Goal: Complete application form: Complete application form

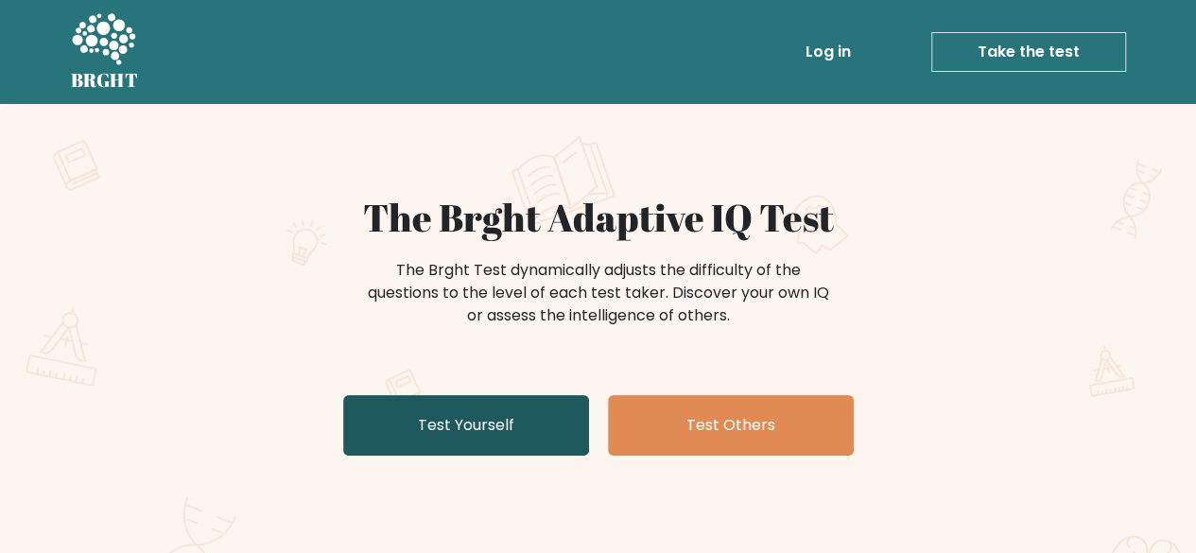
click at [527, 443] on link "Test Yourself" at bounding box center [466, 425] width 246 height 61
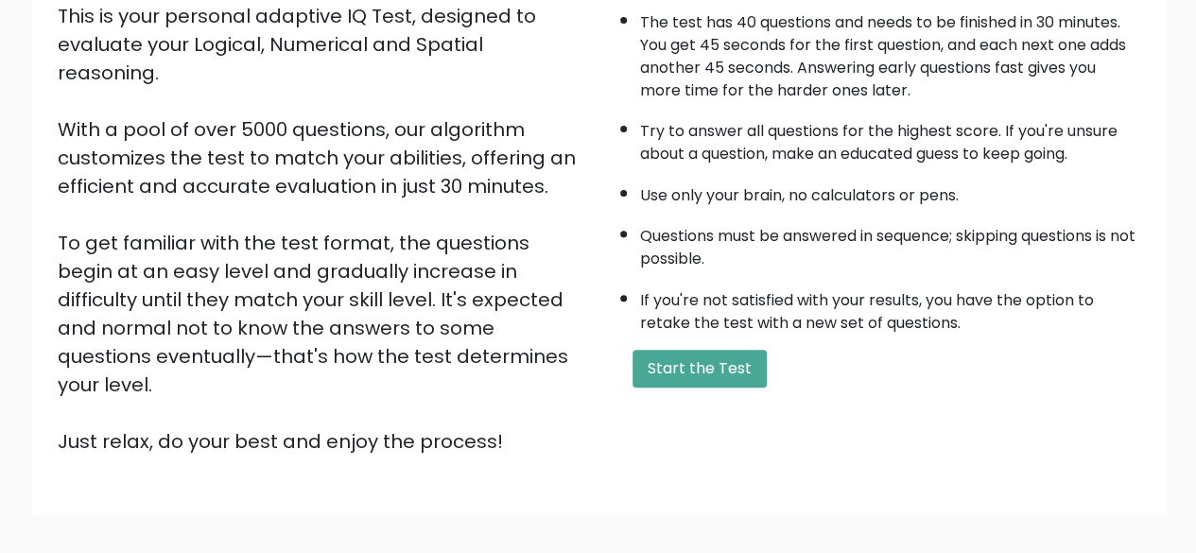
scroll to position [312, 0]
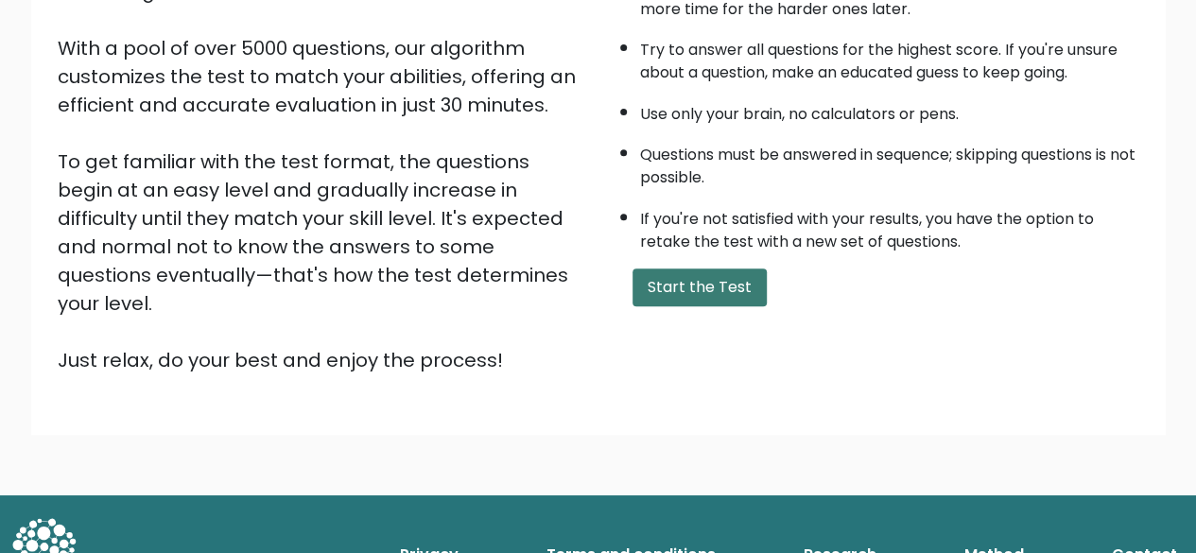
click at [684, 287] on button "Start the Test" at bounding box center [699, 287] width 134 height 38
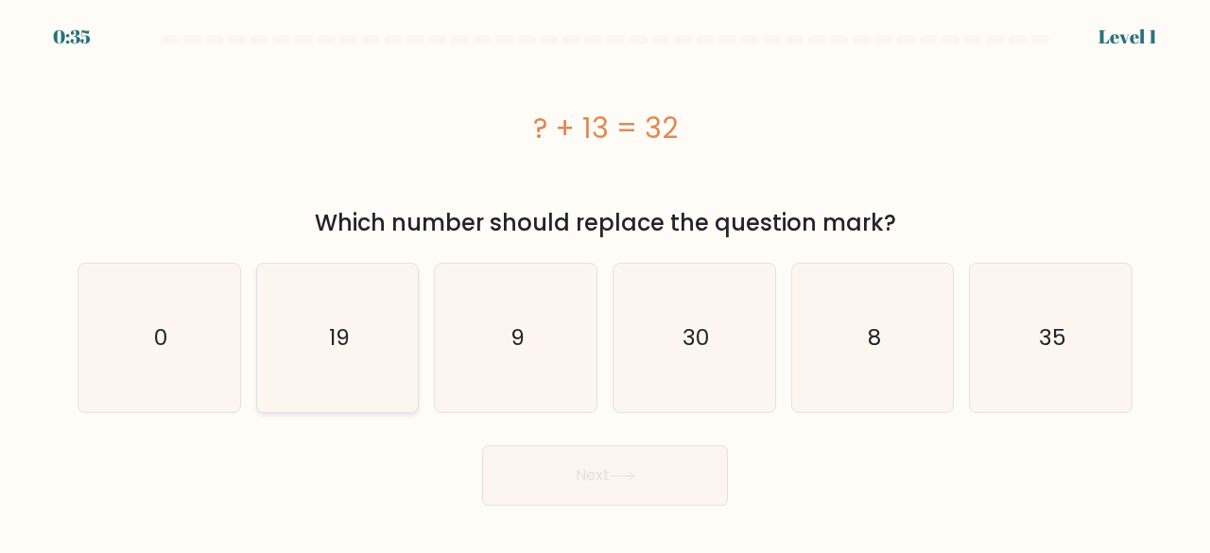
click at [279, 371] on icon "19" at bounding box center [338, 338] width 148 height 148
click at [605, 282] on input "b. 19" at bounding box center [605, 279] width 1 height 5
radio input "true"
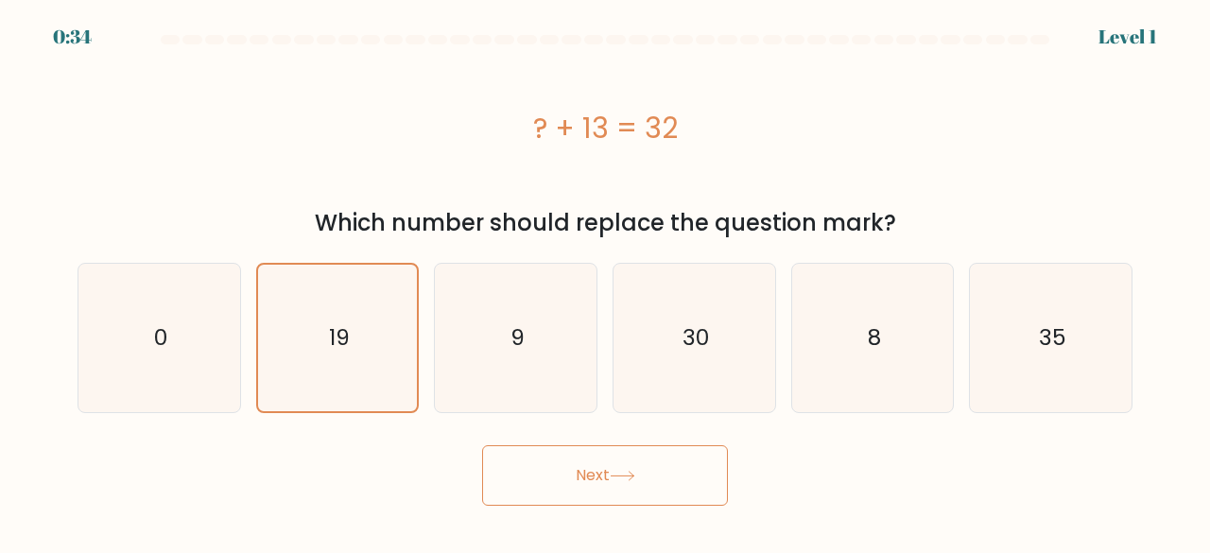
click at [639, 485] on button "Next" at bounding box center [605, 475] width 246 height 61
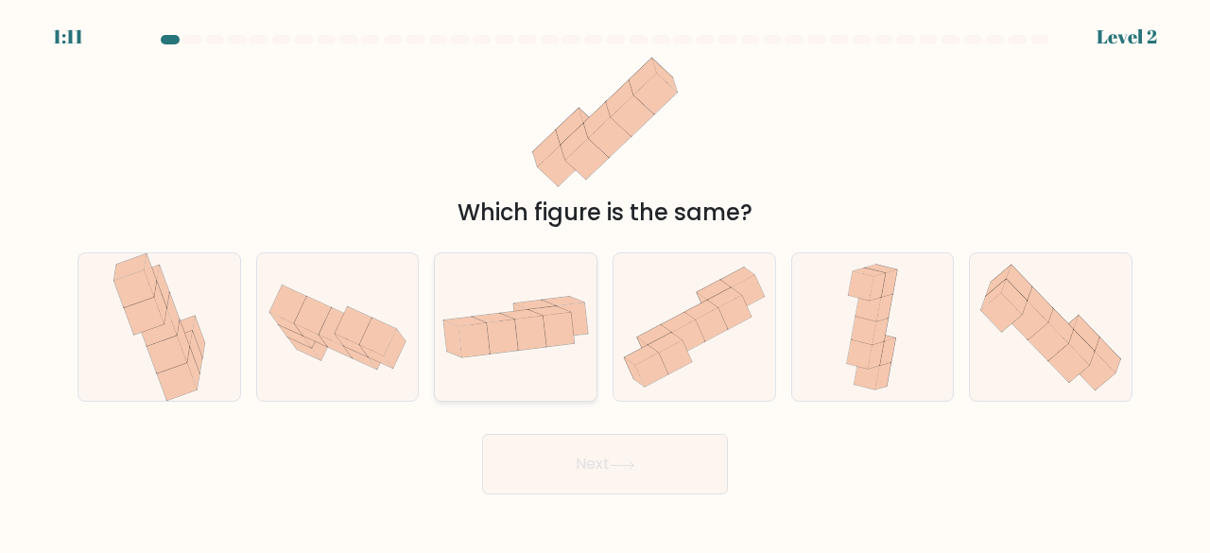
click at [518, 322] on icon at bounding box center [530, 334] width 31 height 34
click at [605, 282] on input "c." at bounding box center [605, 279] width 1 height 5
radio input "true"
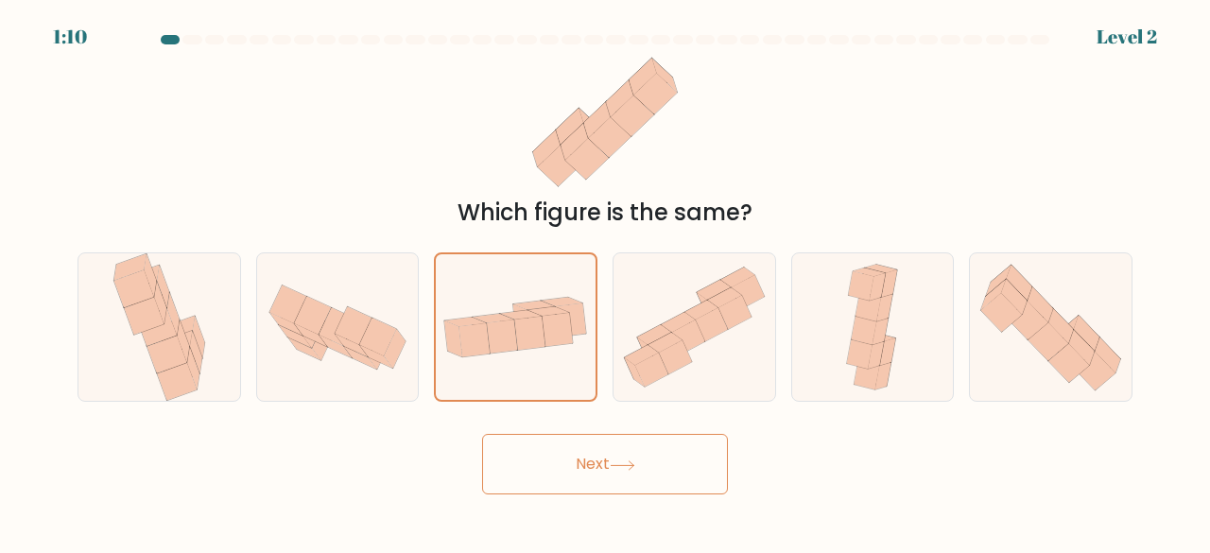
click at [641, 481] on button "Next" at bounding box center [605, 464] width 246 height 61
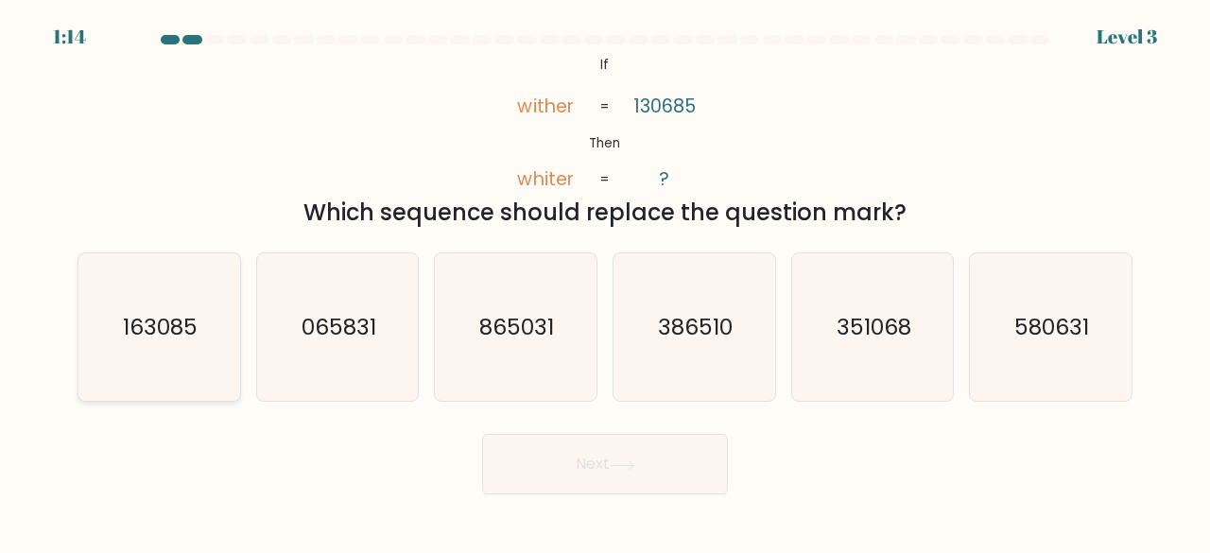
click at [185, 317] on text "163085" at bounding box center [160, 326] width 75 height 31
click at [605, 282] on input "a. 163085" at bounding box center [605, 279] width 1 height 5
radio input "true"
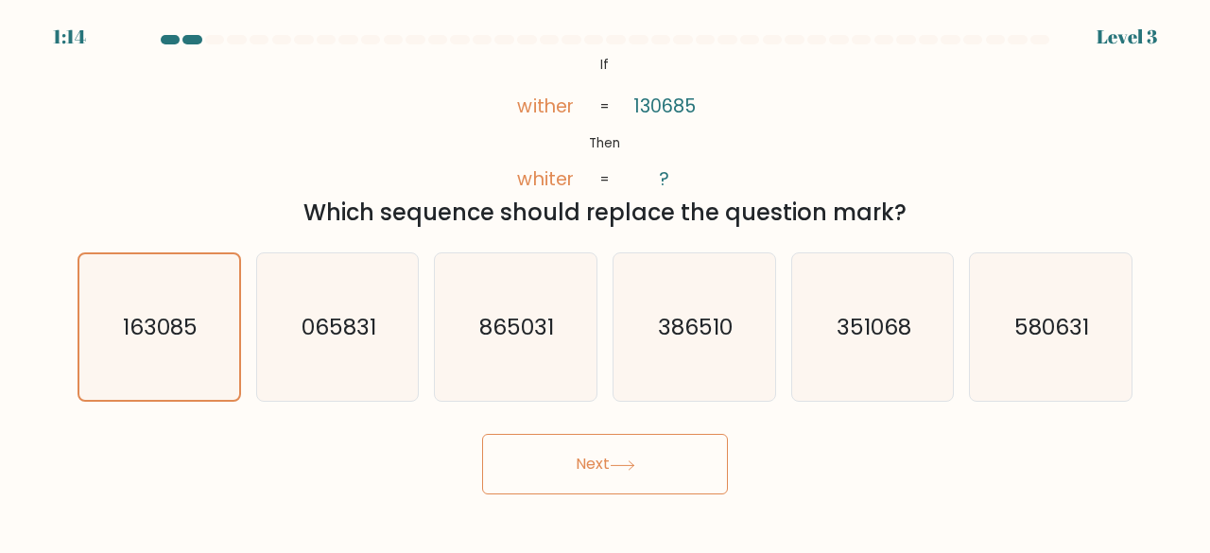
click at [577, 476] on button "Next" at bounding box center [605, 464] width 246 height 61
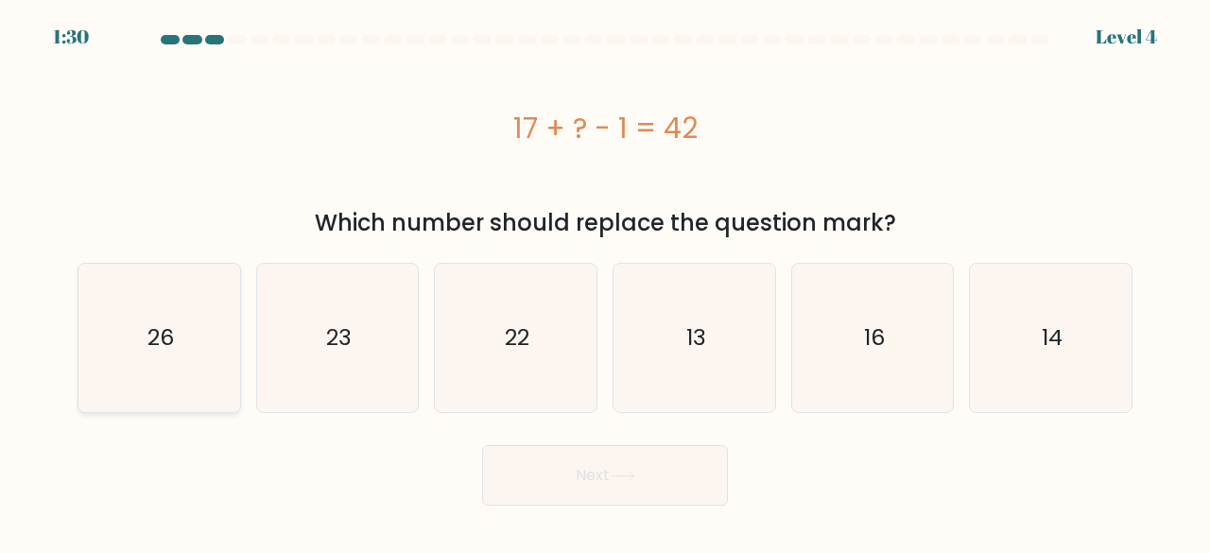
click at [203, 368] on icon "26" at bounding box center [159, 338] width 148 height 148
click at [605, 282] on input "a. 26" at bounding box center [605, 279] width 1 height 5
radio input "true"
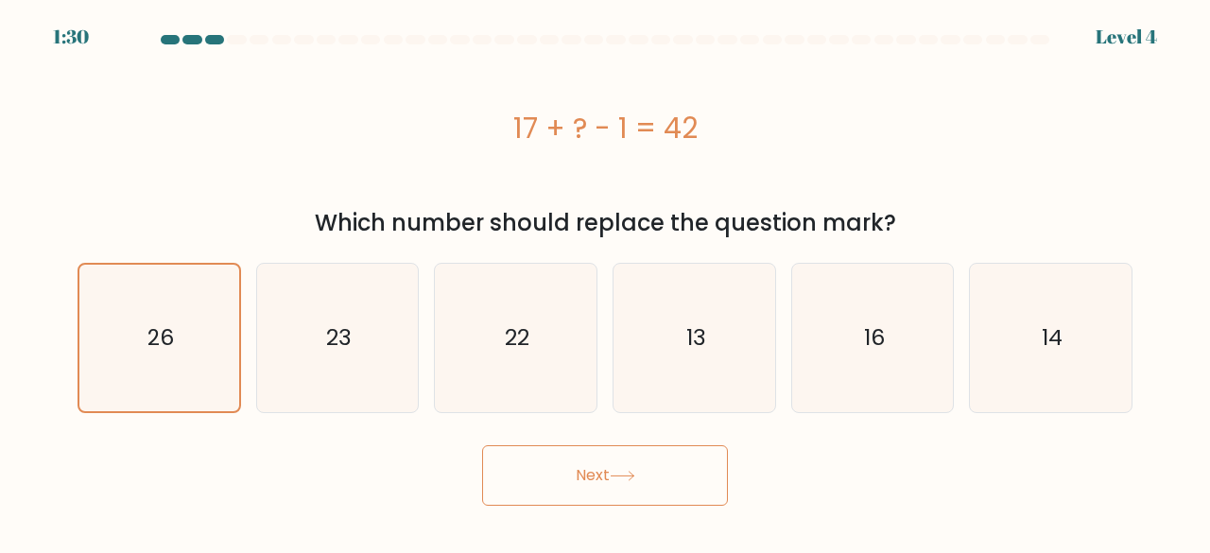
click at [614, 506] on body "1:30 Level 4 a." at bounding box center [605, 276] width 1210 height 553
click at [623, 496] on button "Next" at bounding box center [605, 475] width 246 height 61
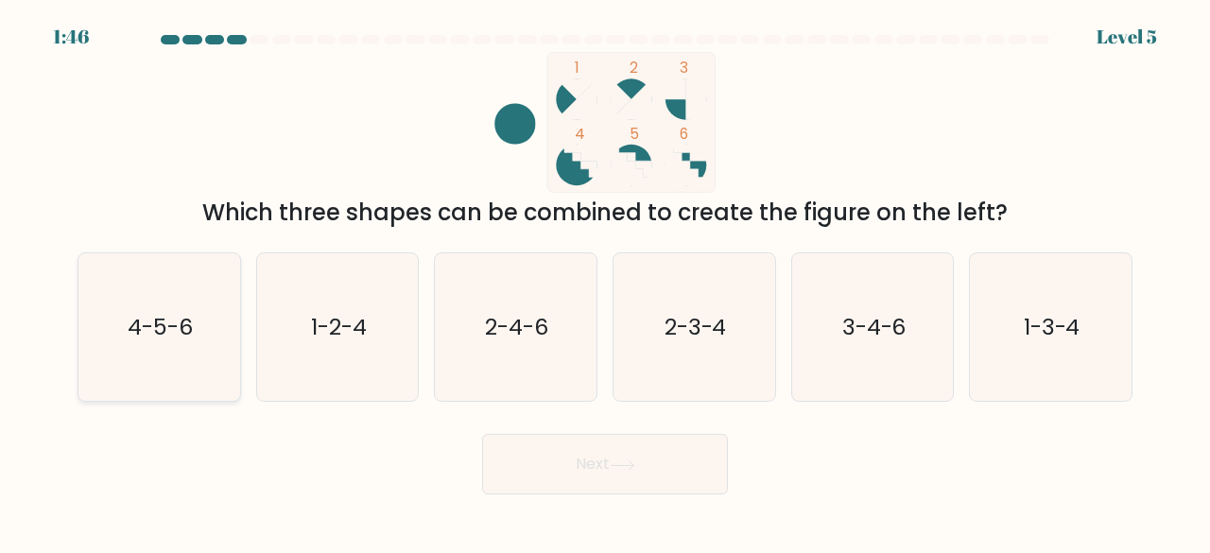
click at [170, 312] on text "4-5-6" at bounding box center [160, 326] width 65 height 31
click at [605, 282] on input "a. 4-5-6" at bounding box center [605, 279] width 1 height 5
radio input "true"
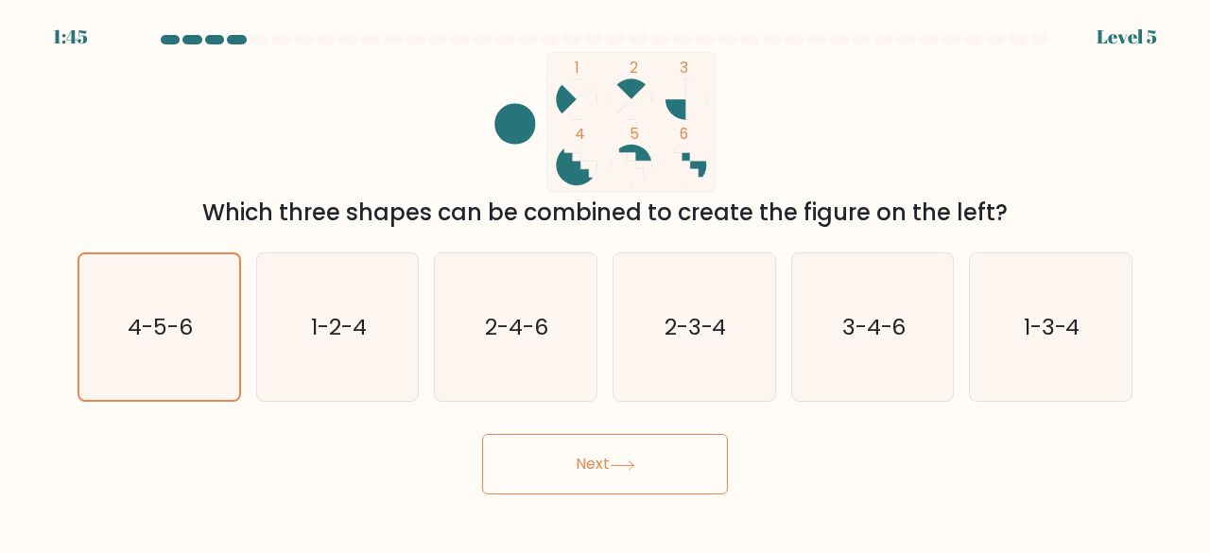
click at [633, 467] on icon at bounding box center [622, 465] width 23 height 9
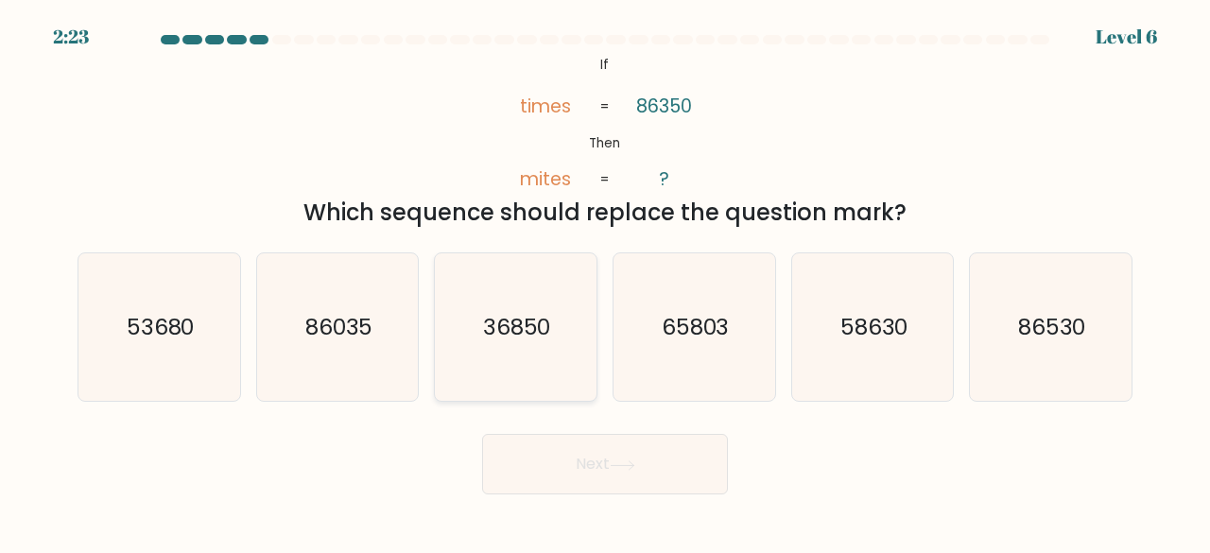
click at [507, 351] on icon "36850" at bounding box center [515, 327] width 148 height 148
click at [605, 282] on input "c. 36850" at bounding box center [605, 279] width 1 height 5
radio input "true"
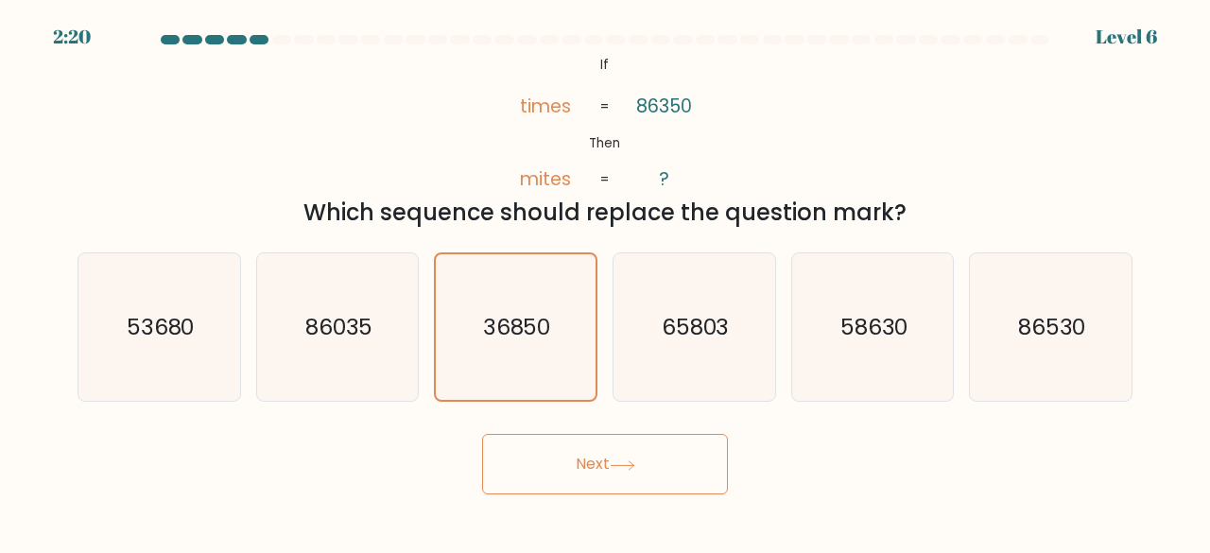
click at [677, 459] on button "Next" at bounding box center [605, 464] width 246 height 61
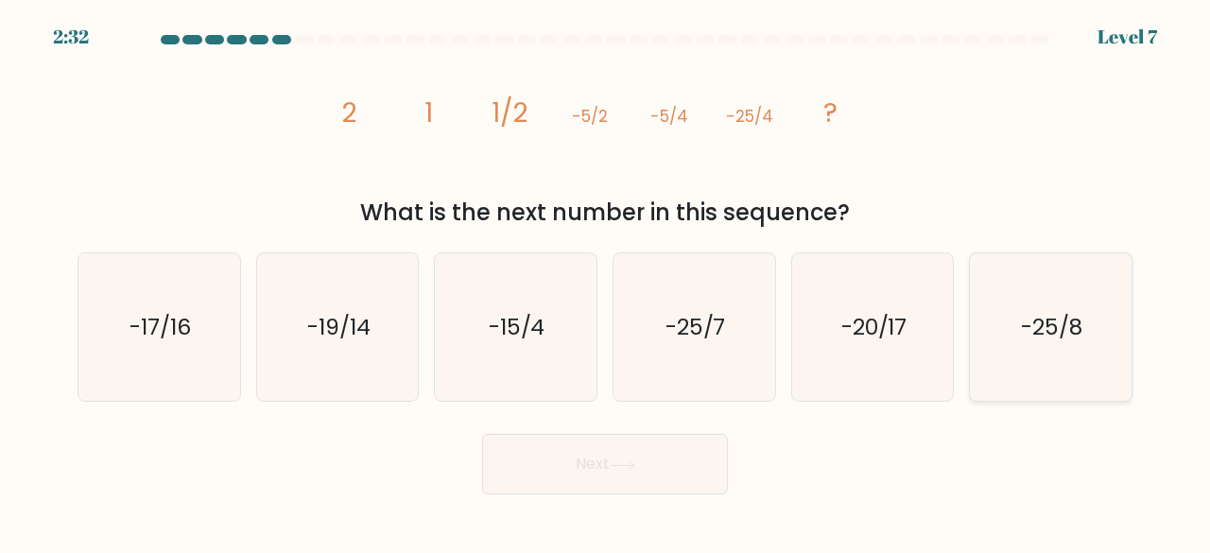
click at [1040, 336] on text "-25/8" at bounding box center [1052, 326] width 61 height 31
click at [606, 282] on input "f. -25/8" at bounding box center [605, 279] width 1 height 5
radio input "true"
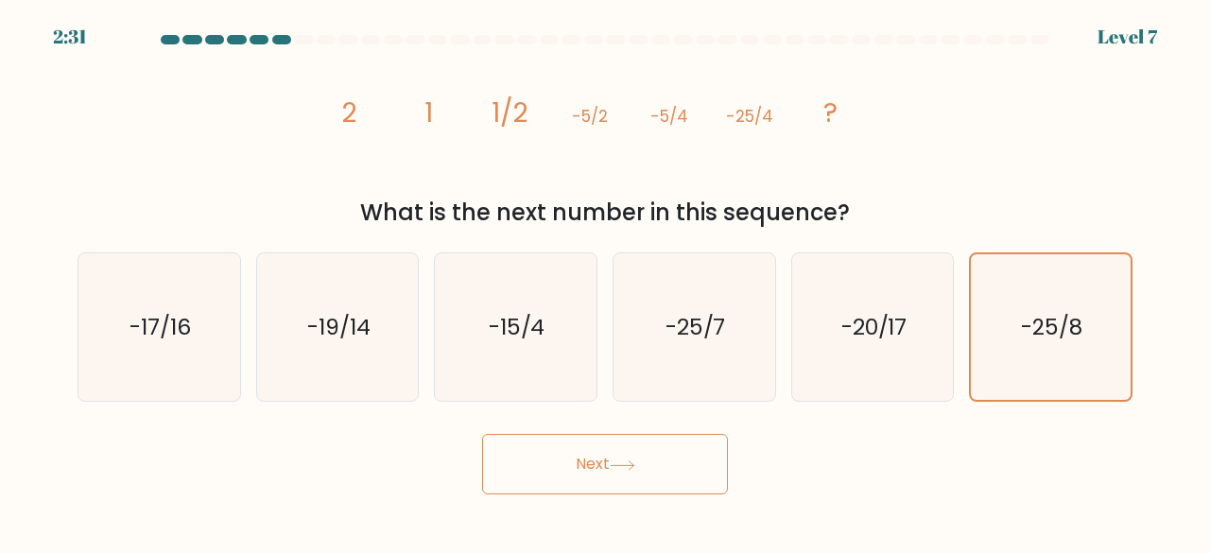
click at [586, 464] on button "Next" at bounding box center [605, 464] width 246 height 61
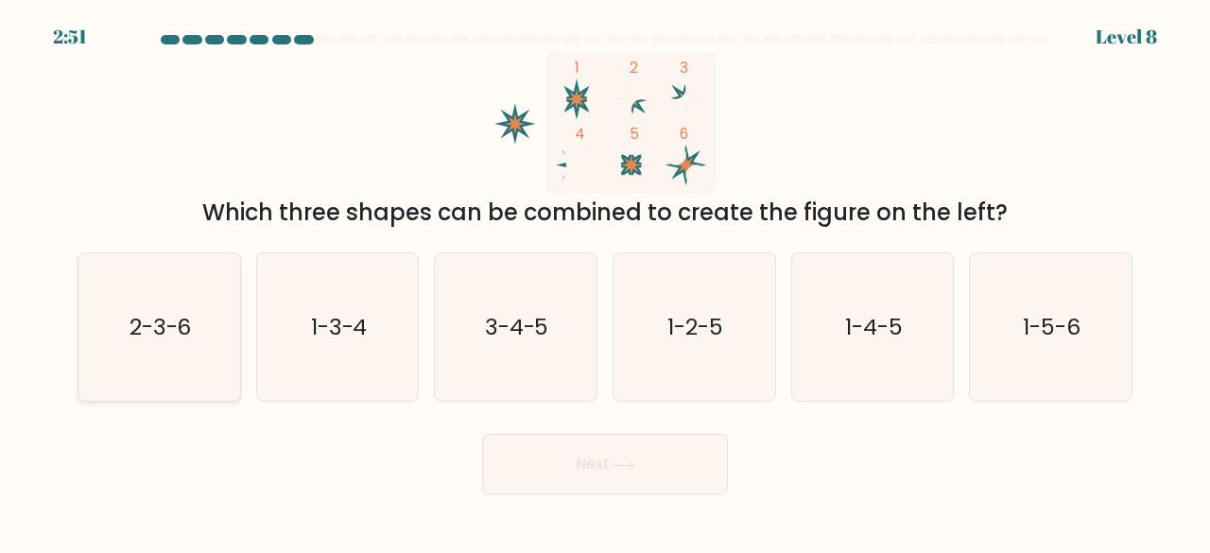
click at [182, 340] on text "2-3-6" at bounding box center [161, 326] width 62 height 31
click at [605, 282] on input "a. 2-3-6" at bounding box center [605, 279] width 1 height 5
radio input "true"
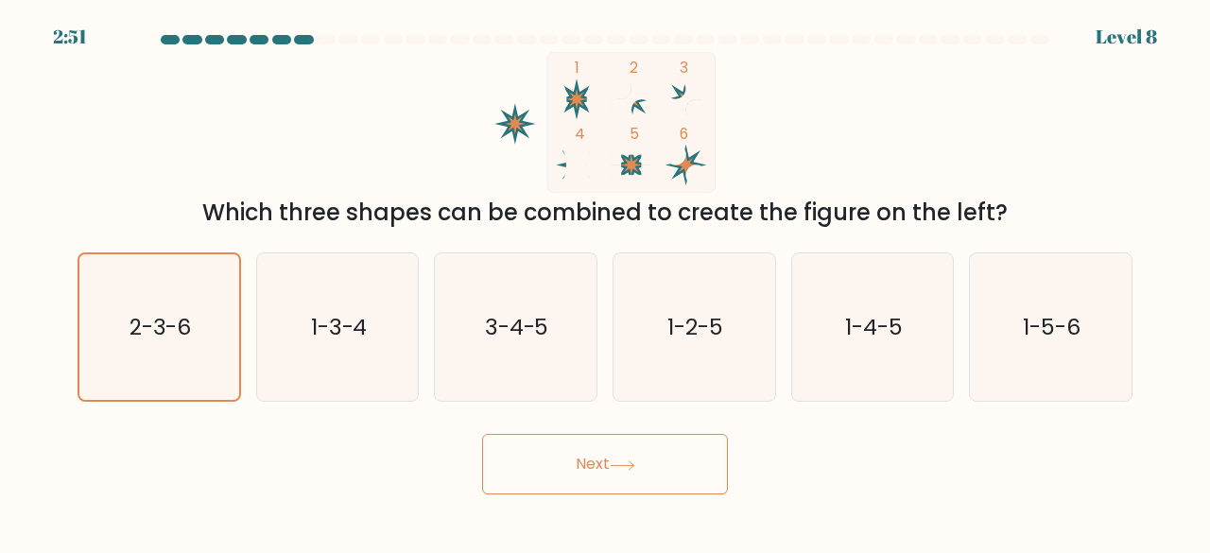
click at [660, 482] on button "Next" at bounding box center [605, 464] width 246 height 61
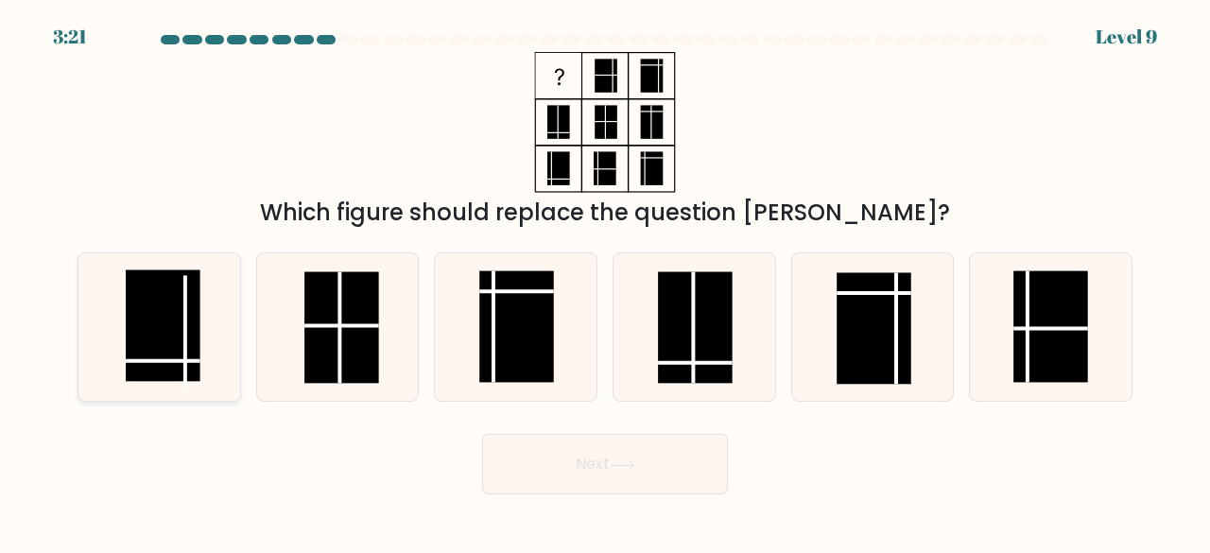
click at [196, 363] on rect at bounding box center [163, 325] width 75 height 112
click at [605, 282] on input "a." at bounding box center [605, 279] width 1 height 5
radio input "true"
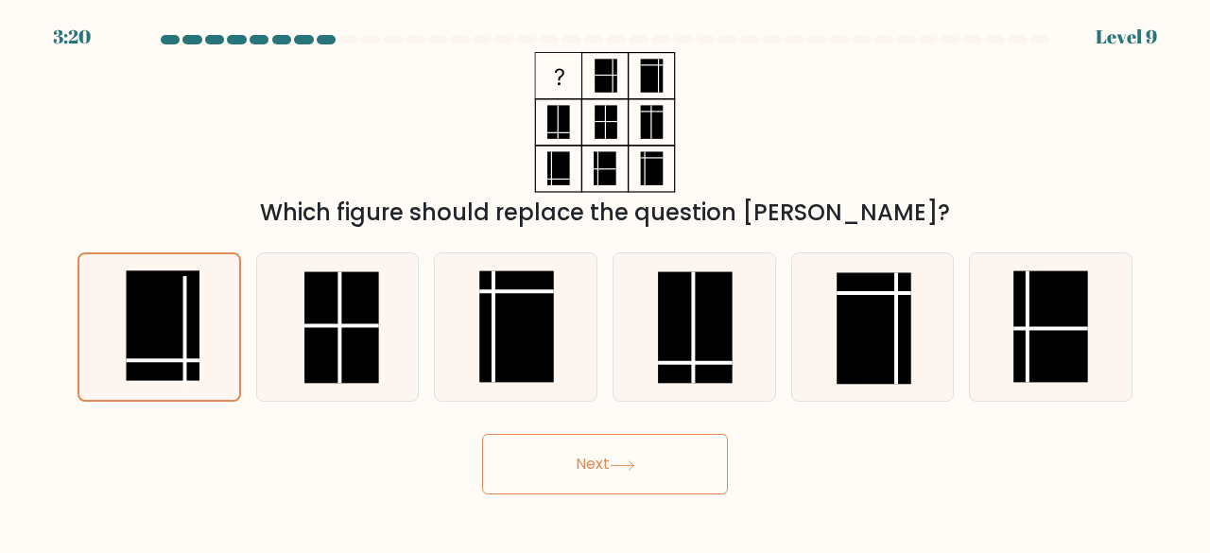
click at [579, 464] on button "Next" at bounding box center [605, 464] width 246 height 61
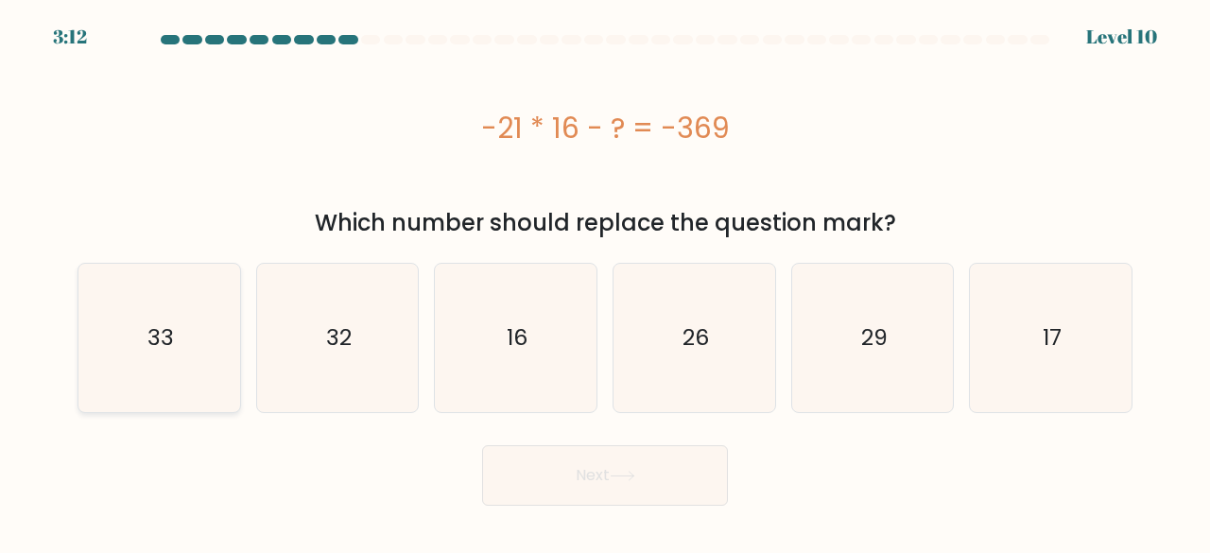
click at [115, 300] on icon "33" at bounding box center [159, 338] width 148 height 148
click at [605, 282] on input "a. 33" at bounding box center [605, 279] width 1 height 5
radio input "true"
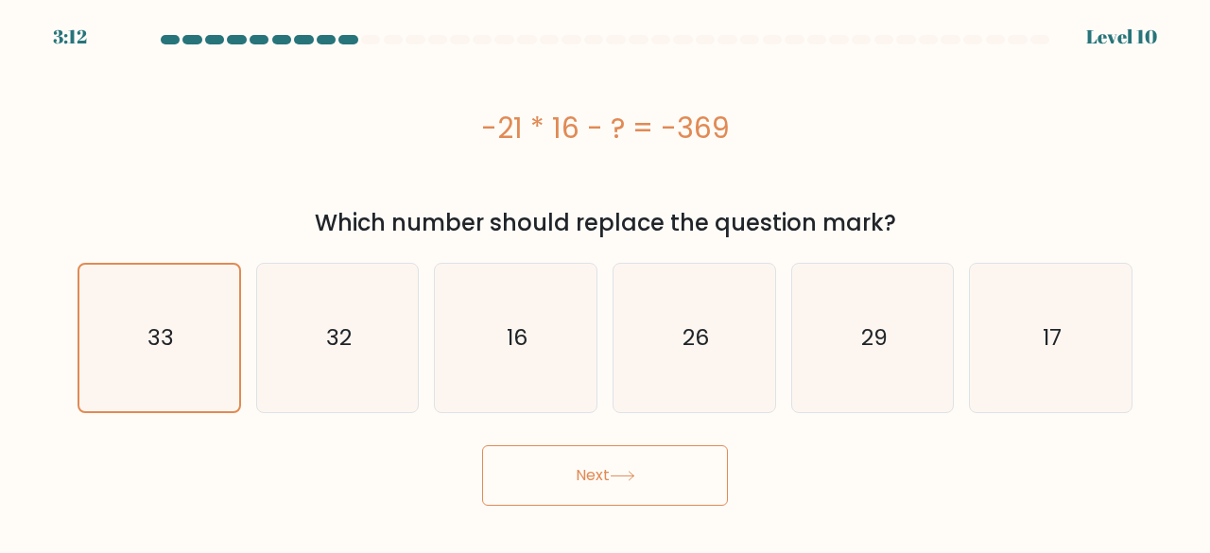
click at [662, 481] on button "Next" at bounding box center [605, 475] width 246 height 61
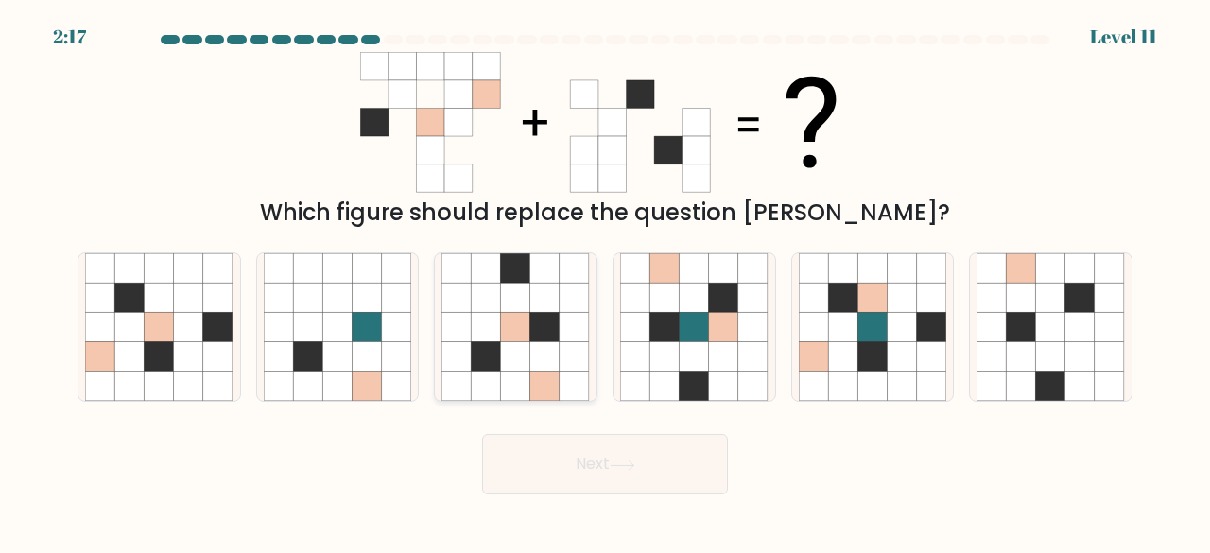
click at [520, 343] on icon at bounding box center [515, 356] width 29 height 29
click at [605, 282] on input "c." at bounding box center [605, 279] width 1 height 5
radio input "true"
click at [652, 487] on button "Next" at bounding box center [605, 464] width 246 height 61
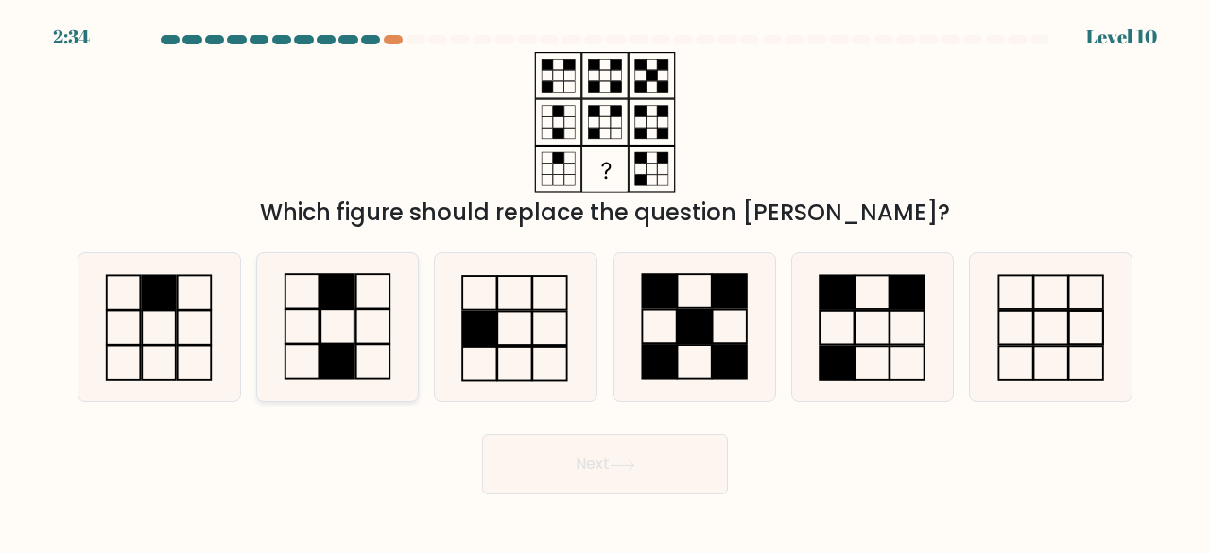
click at [355, 347] on rect at bounding box center [337, 362] width 34 height 34
click at [605, 282] on input "b." at bounding box center [605, 279] width 1 height 5
radio input "true"
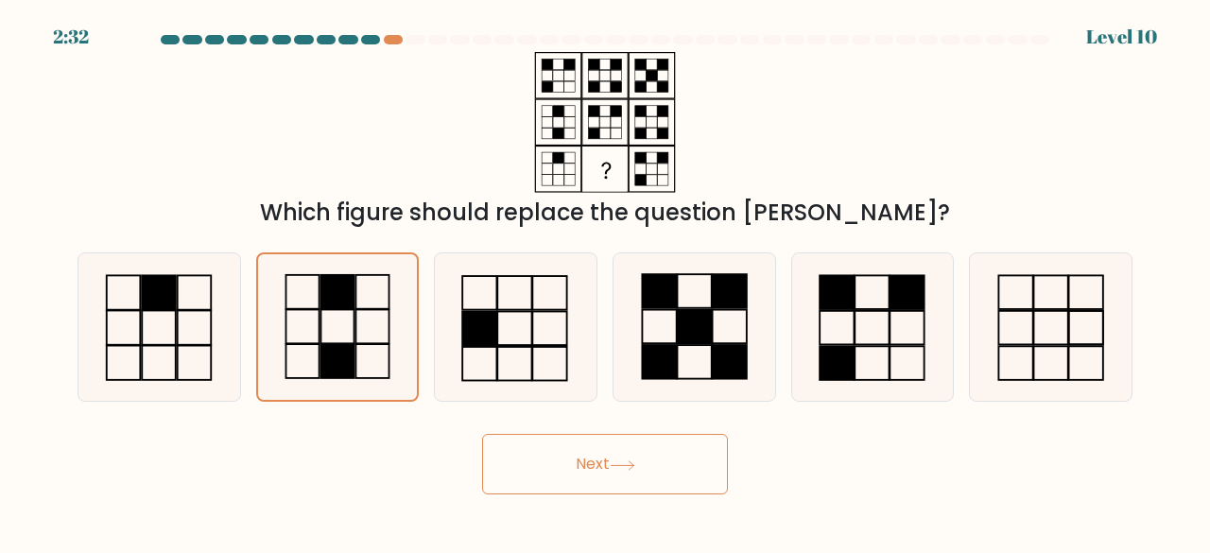
click at [612, 479] on button "Next" at bounding box center [605, 464] width 246 height 61
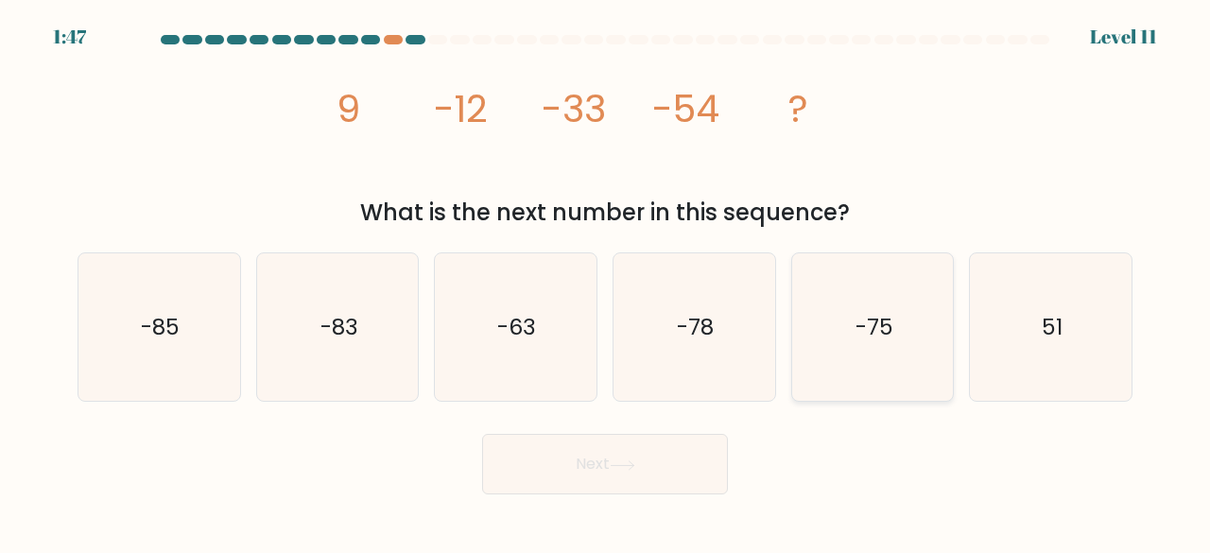
click at [862, 323] on text "-75" at bounding box center [875, 326] width 38 height 31
click at [606, 282] on input "e. -75" at bounding box center [605, 279] width 1 height 5
radio input "true"
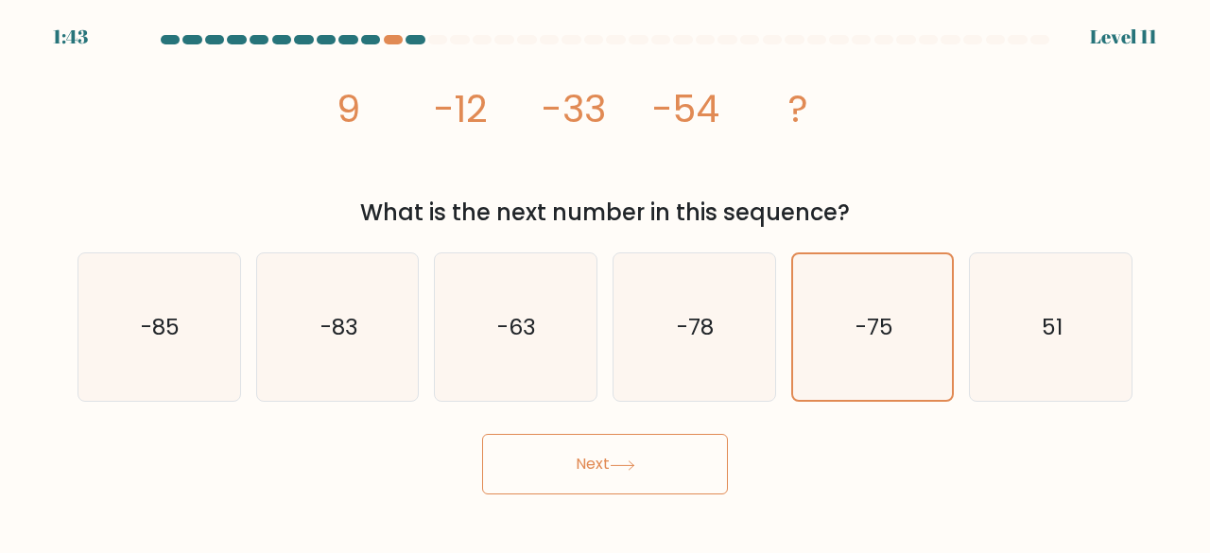
click at [626, 472] on button "Next" at bounding box center [605, 464] width 246 height 61
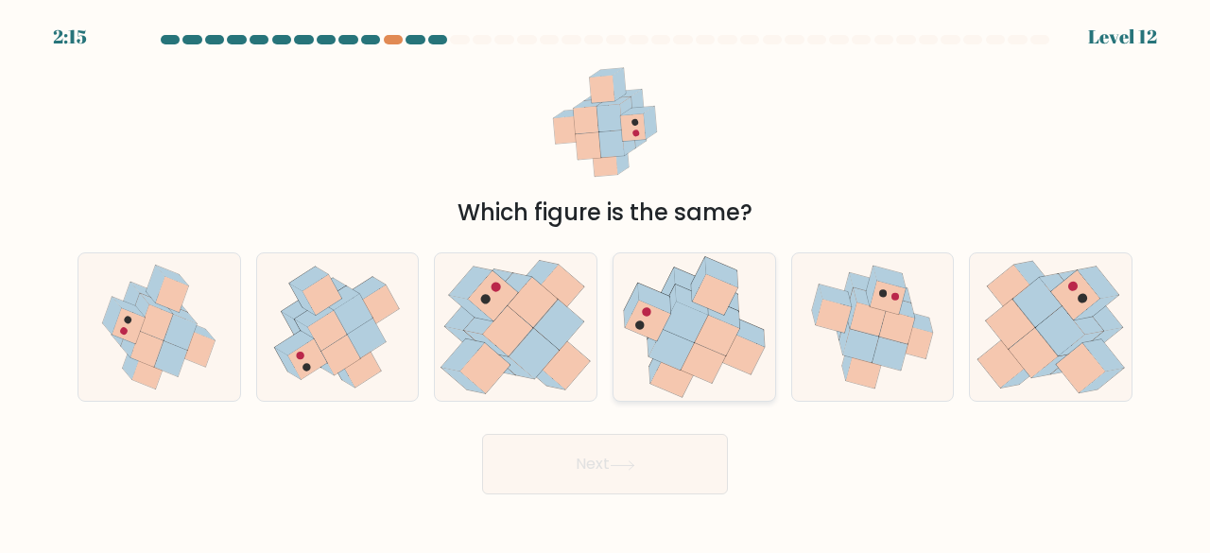
click at [679, 334] on icon at bounding box center [685, 322] width 45 height 41
click at [606, 282] on input "d." at bounding box center [605, 279] width 1 height 5
radio input "true"
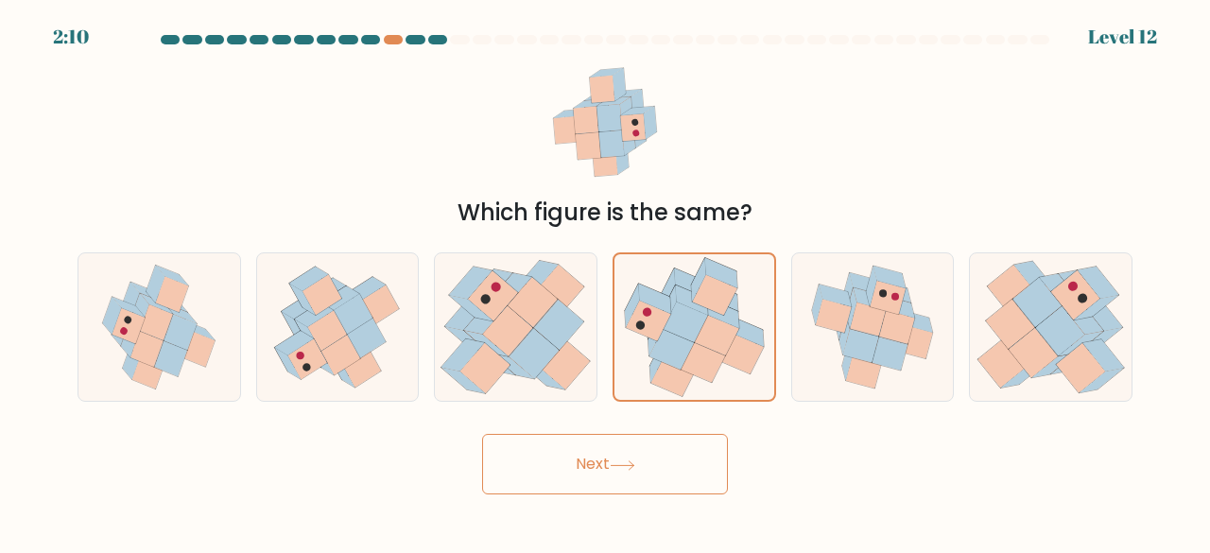
click at [632, 450] on button "Next" at bounding box center [605, 464] width 246 height 61
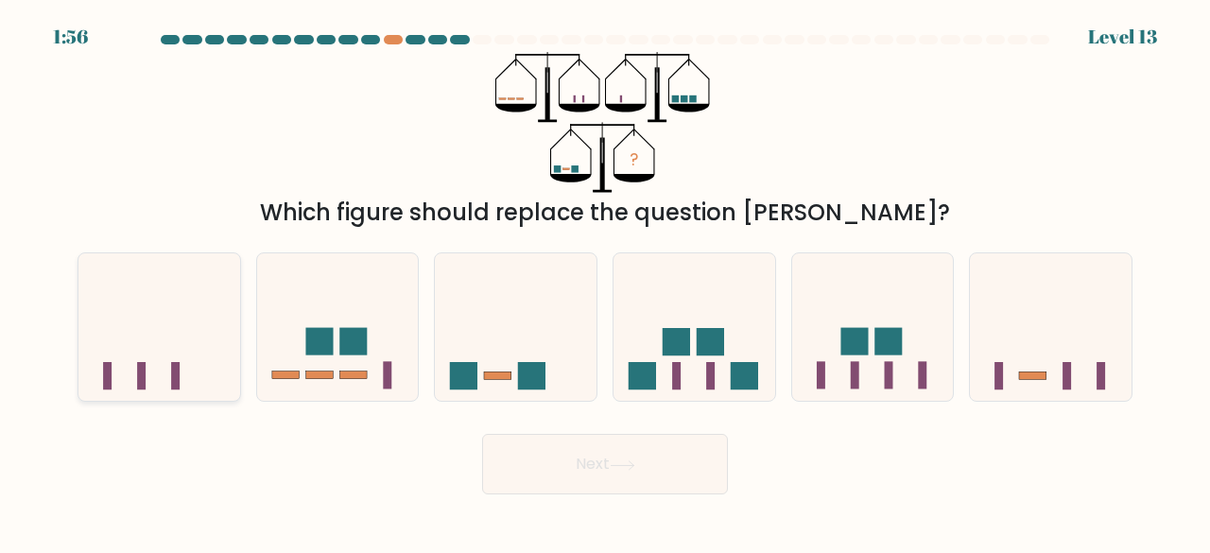
click at [195, 363] on icon at bounding box center [159, 326] width 162 height 133
click at [605, 282] on input "a." at bounding box center [605, 279] width 1 height 5
radio input "true"
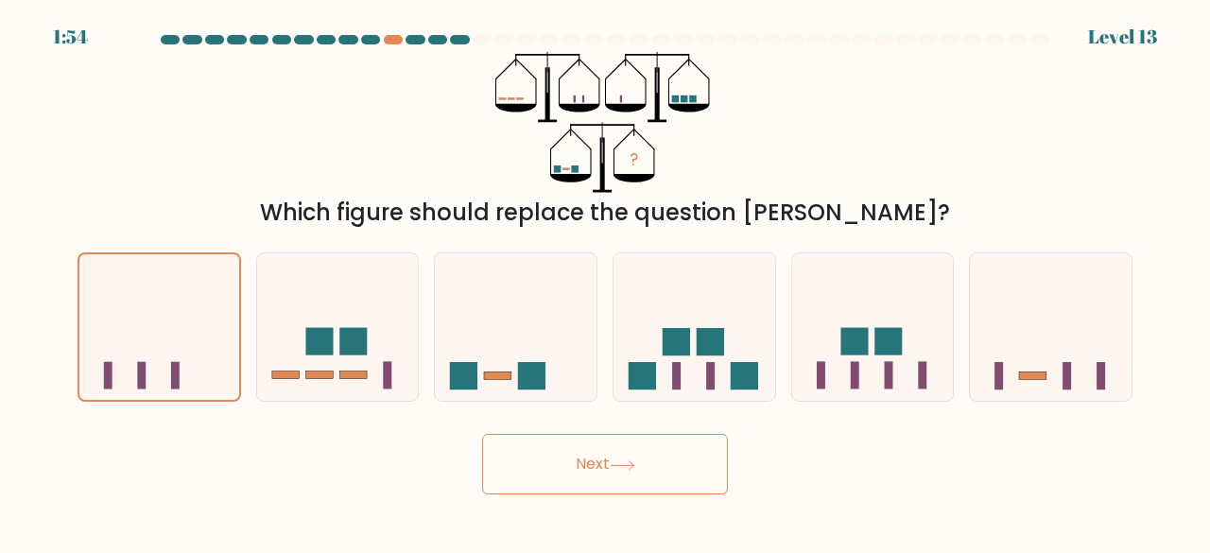
click at [575, 459] on button "Next" at bounding box center [605, 464] width 246 height 61
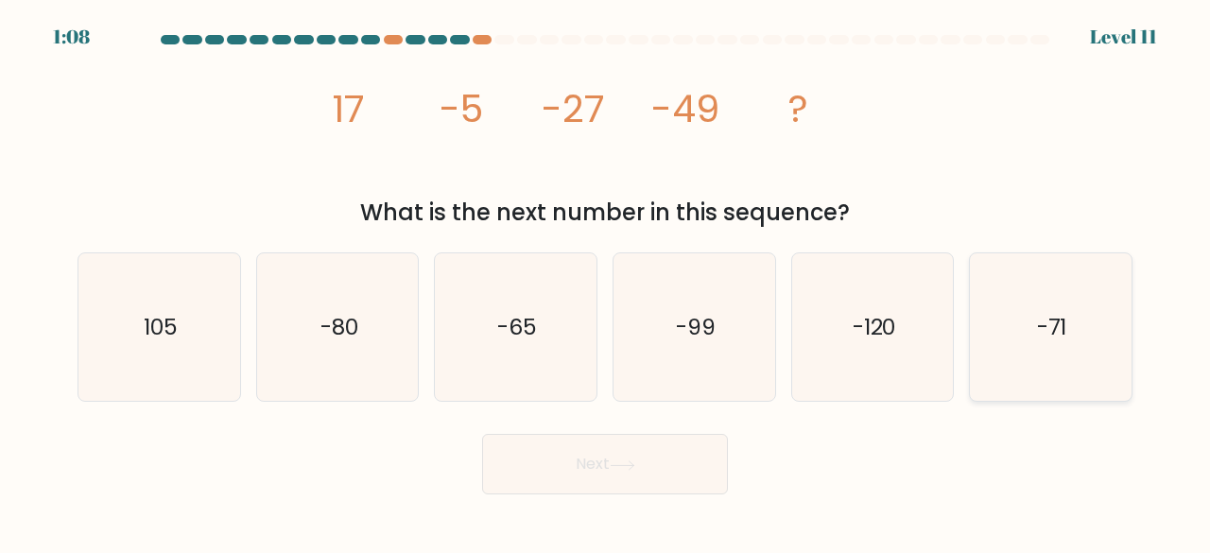
click at [1073, 326] on icon "-71" at bounding box center [1051, 327] width 148 height 148
click at [606, 282] on input "f. -71" at bounding box center [605, 279] width 1 height 5
radio input "true"
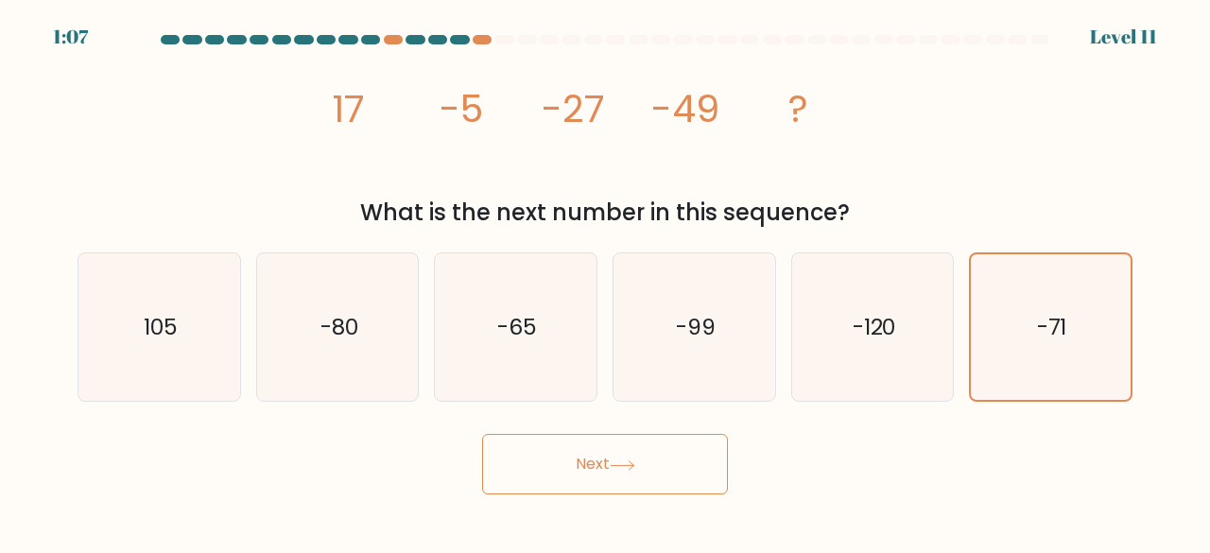
click at [614, 463] on icon at bounding box center [623, 465] width 26 height 10
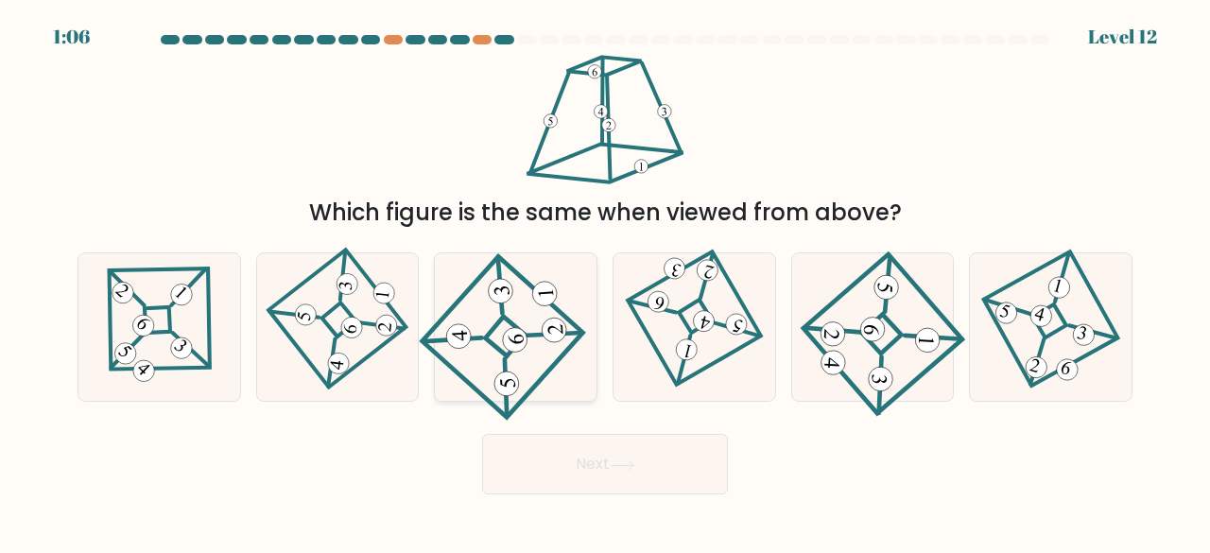
click at [541, 314] on icon at bounding box center [515, 327] width 137 height 118
click at [605, 282] on input "c." at bounding box center [605, 279] width 1 height 5
radio input "true"
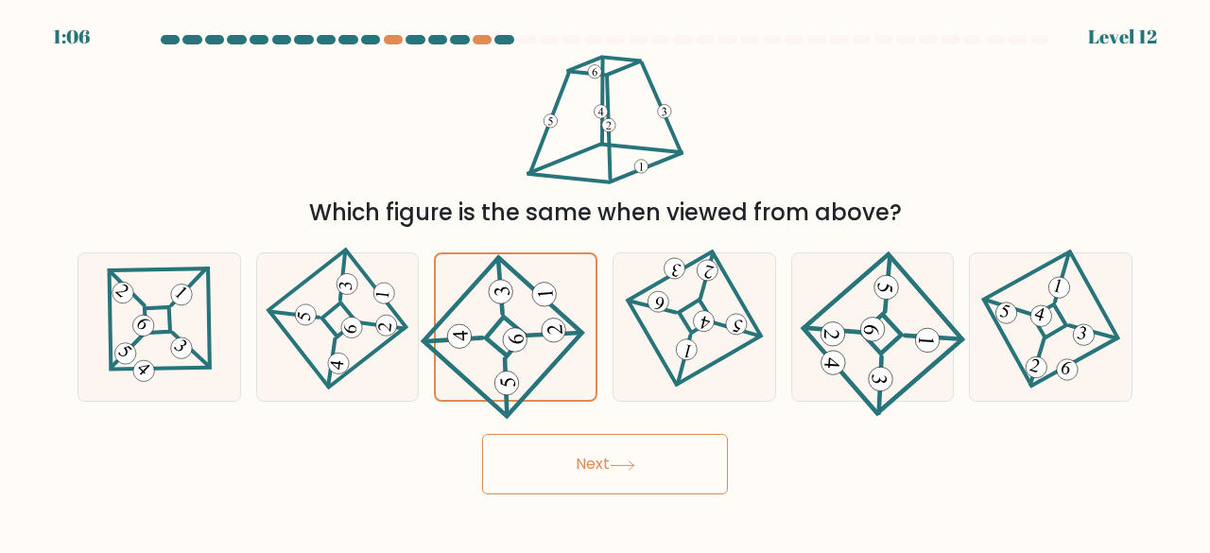
click at [643, 492] on button "Next" at bounding box center [605, 464] width 246 height 61
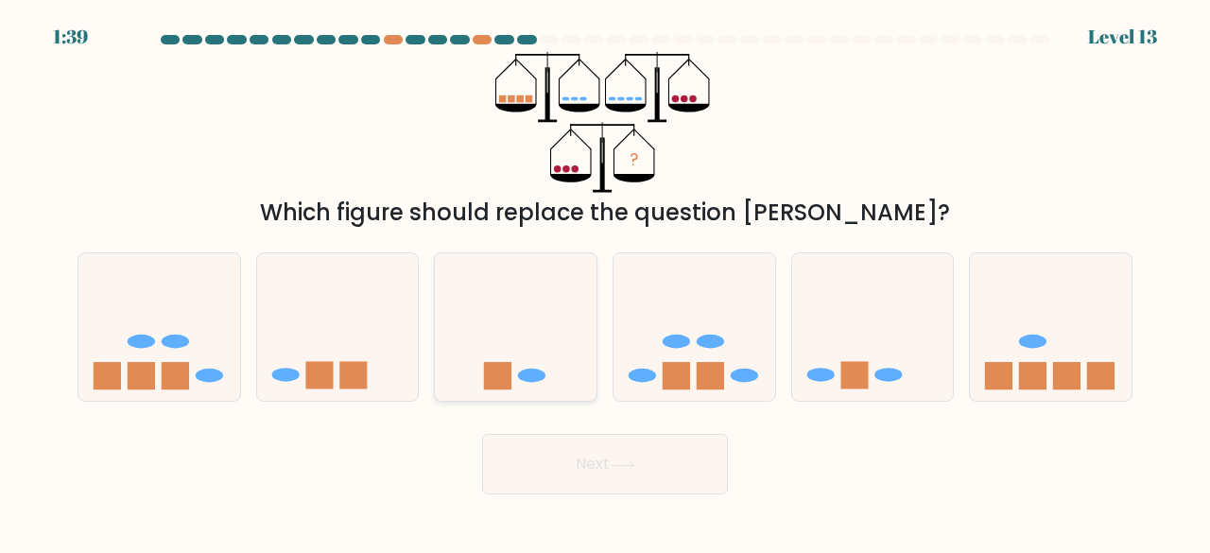
click at [539, 372] on ellipse at bounding box center [531, 376] width 27 height 14
click at [605, 282] on input "c." at bounding box center [605, 279] width 1 height 5
radio input "true"
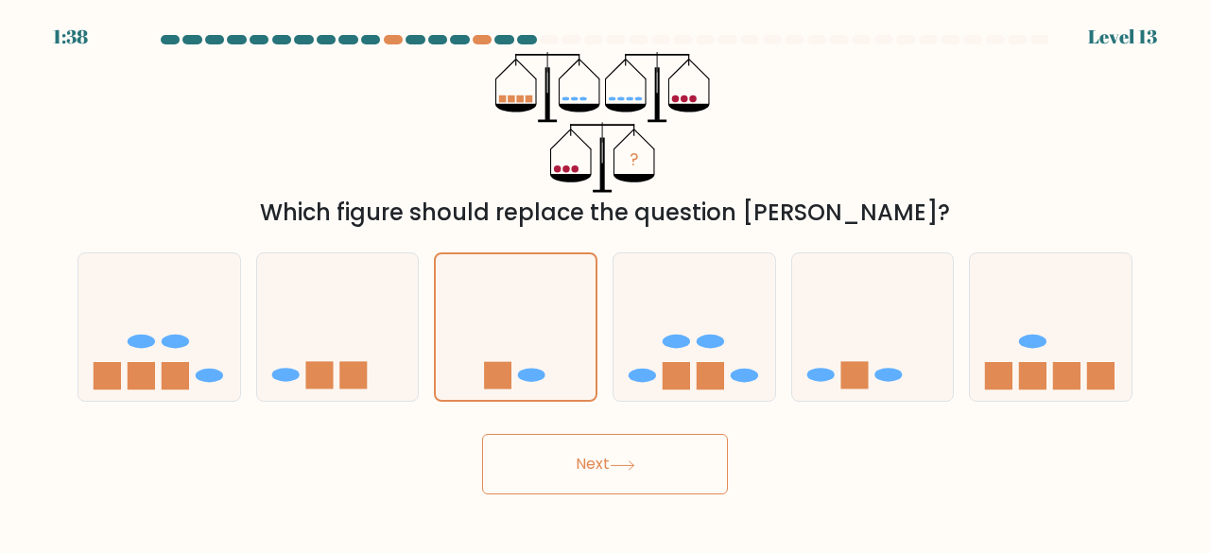
click at [618, 468] on icon at bounding box center [623, 465] width 26 height 10
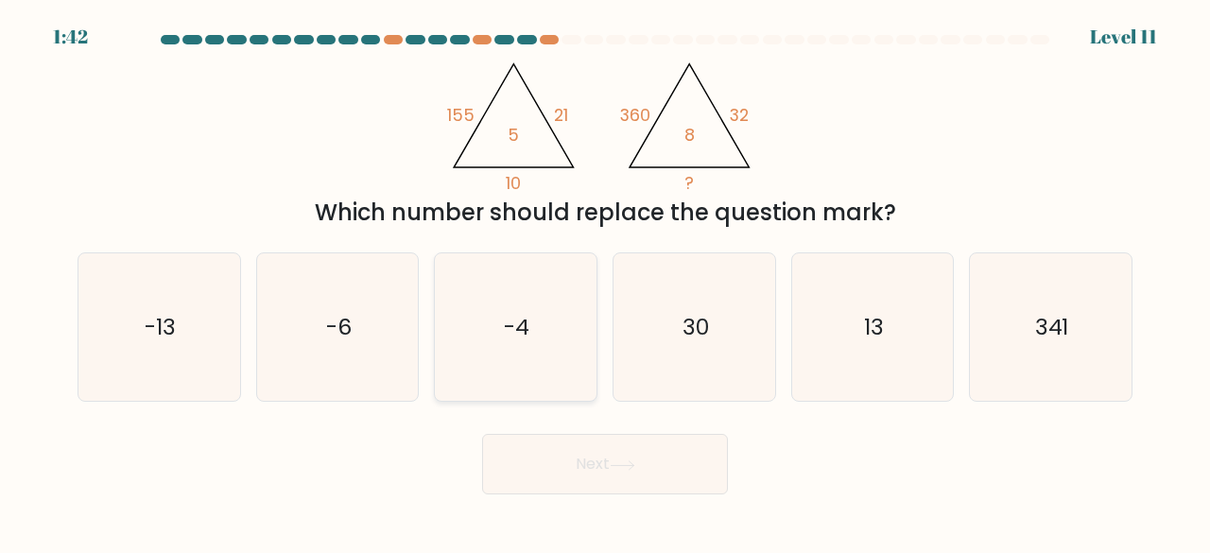
click at [522, 345] on icon "-4" at bounding box center [515, 327] width 148 height 148
click at [605, 282] on input "c. -4" at bounding box center [605, 279] width 1 height 5
radio input "true"
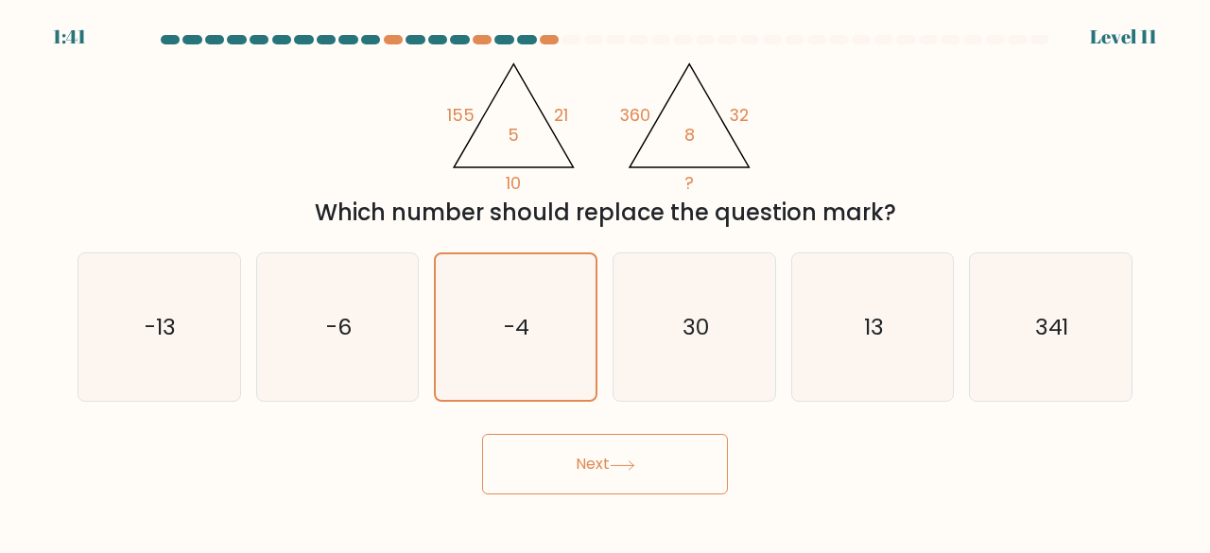
click at [613, 454] on button "Next" at bounding box center [605, 464] width 246 height 61
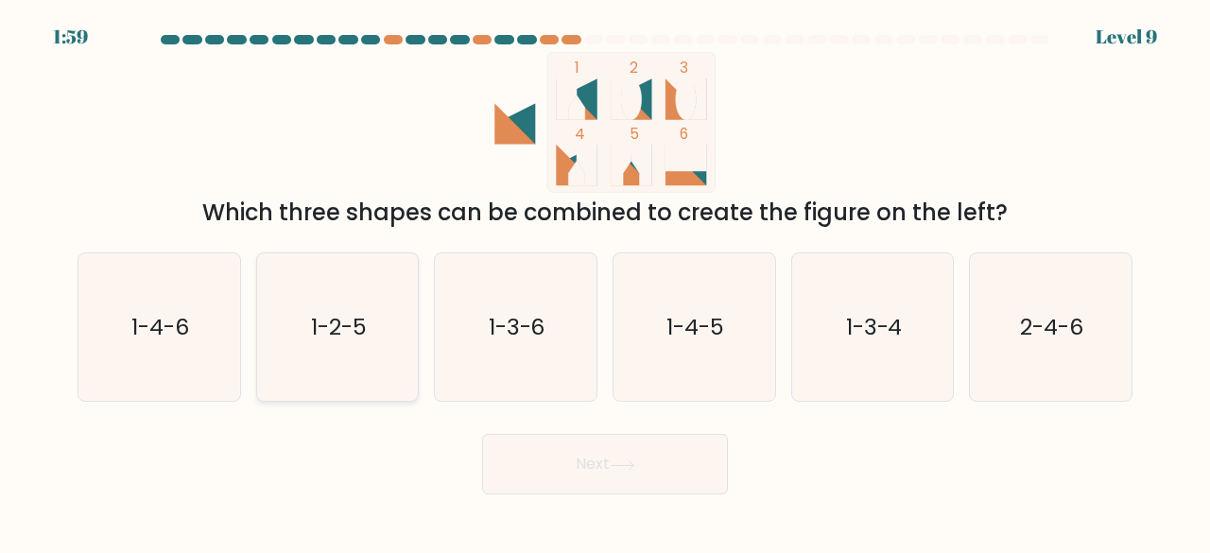
click at [341, 340] on text "1-2-5" at bounding box center [339, 326] width 56 height 31
click at [605, 282] on input "b. 1-2-5" at bounding box center [605, 279] width 1 height 5
radio input "true"
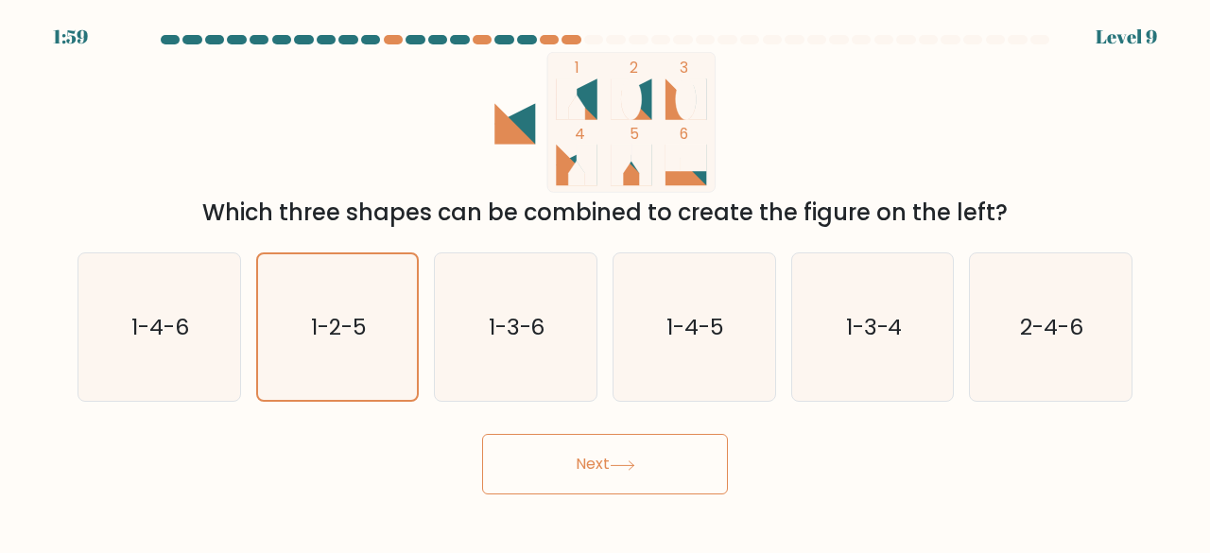
click at [633, 451] on button "Next" at bounding box center [605, 464] width 246 height 61
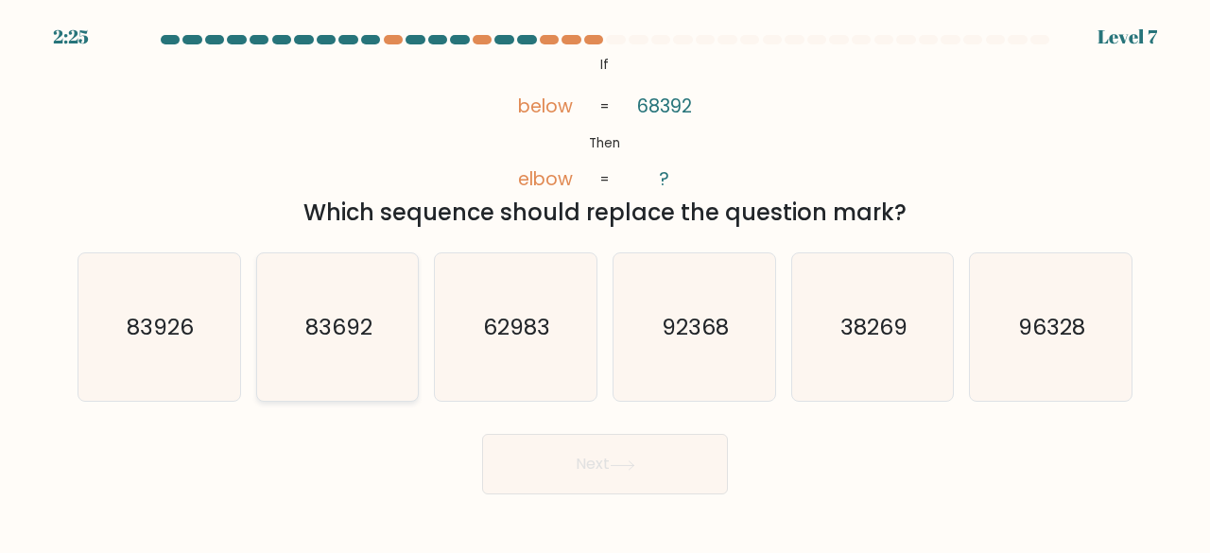
click at [337, 352] on icon "83692" at bounding box center [338, 327] width 148 height 148
click at [605, 282] on input "b. 83692" at bounding box center [605, 279] width 1 height 5
radio input "true"
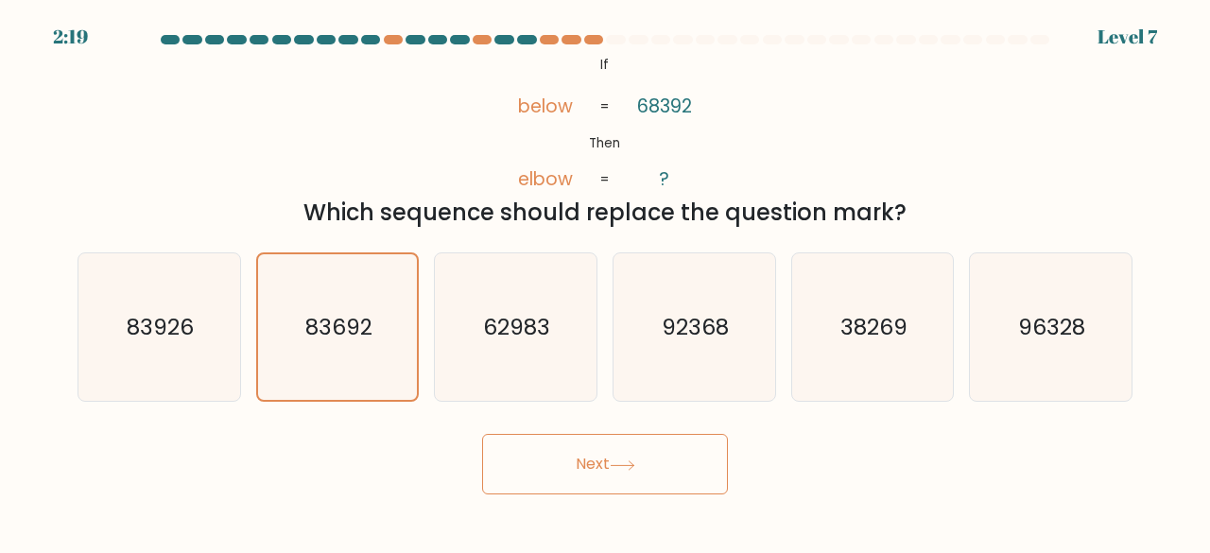
click at [711, 455] on button "Next" at bounding box center [605, 464] width 246 height 61
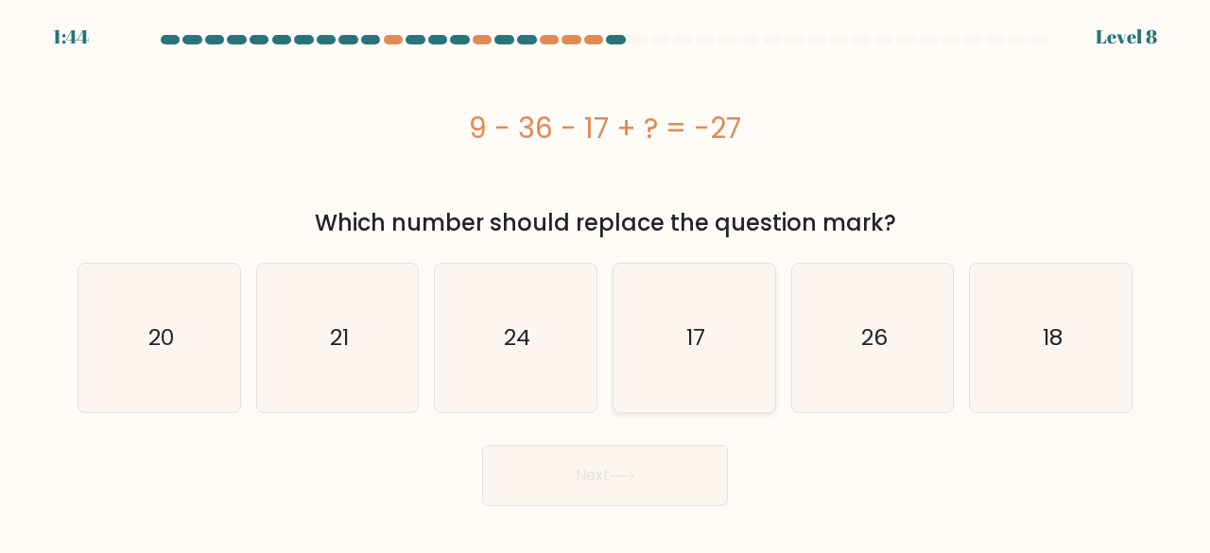
click at [731, 339] on icon "17" at bounding box center [694, 338] width 148 height 148
click at [606, 282] on input "d. 17" at bounding box center [605, 279] width 1 height 5
radio input "true"
click at [616, 493] on button "Next" at bounding box center [605, 475] width 246 height 61
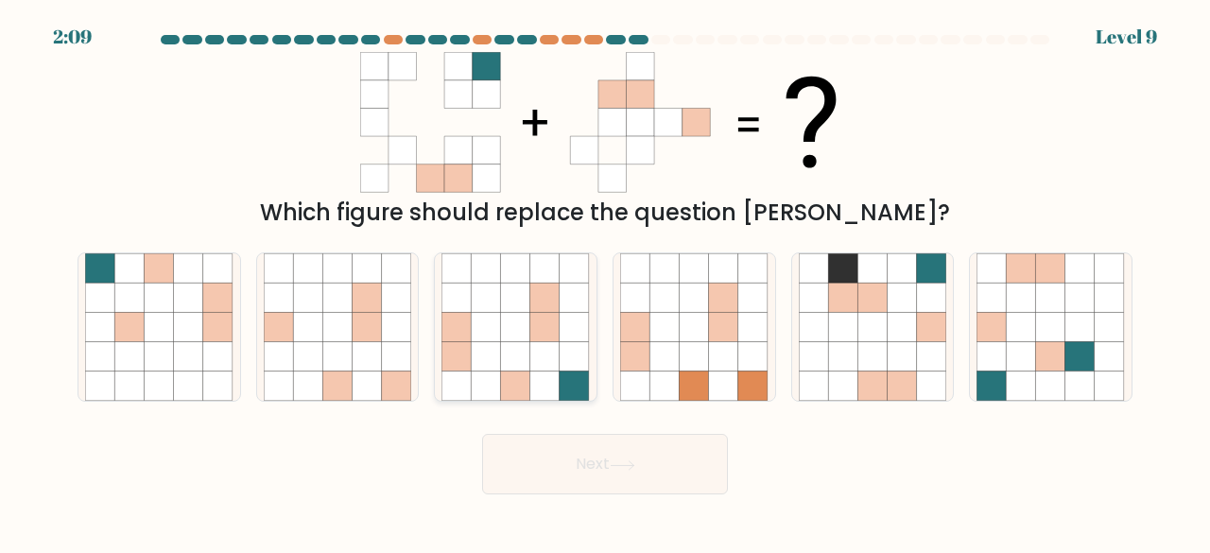
click at [521, 342] on icon at bounding box center [515, 356] width 29 height 29
click at [605, 282] on input "c." at bounding box center [605, 279] width 1 height 5
radio input "true"
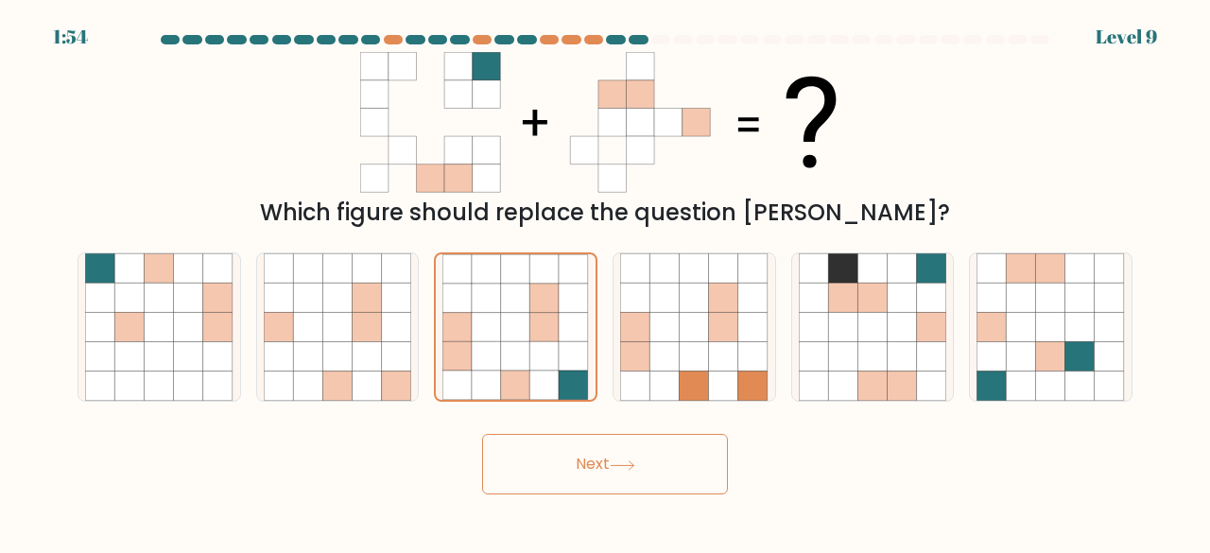
click at [573, 469] on button "Next" at bounding box center [605, 464] width 246 height 61
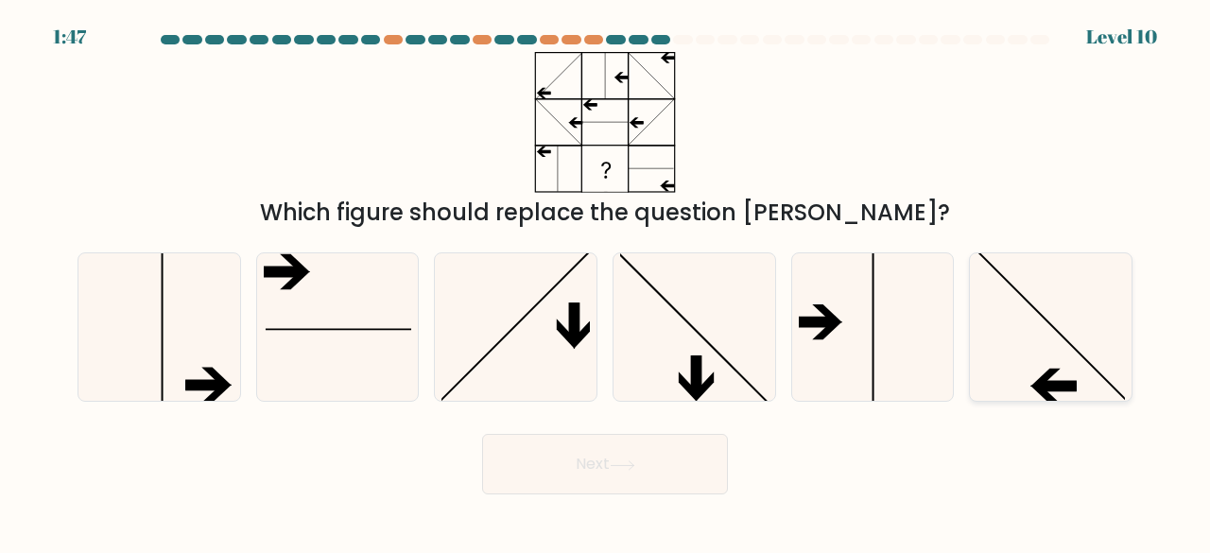
click at [1029, 341] on icon at bounding box center [1051, 327] width 148 height 148
click at [606, 282] on input "f." at bounding box center [605, 279] width 1 height 5
radio input "true"
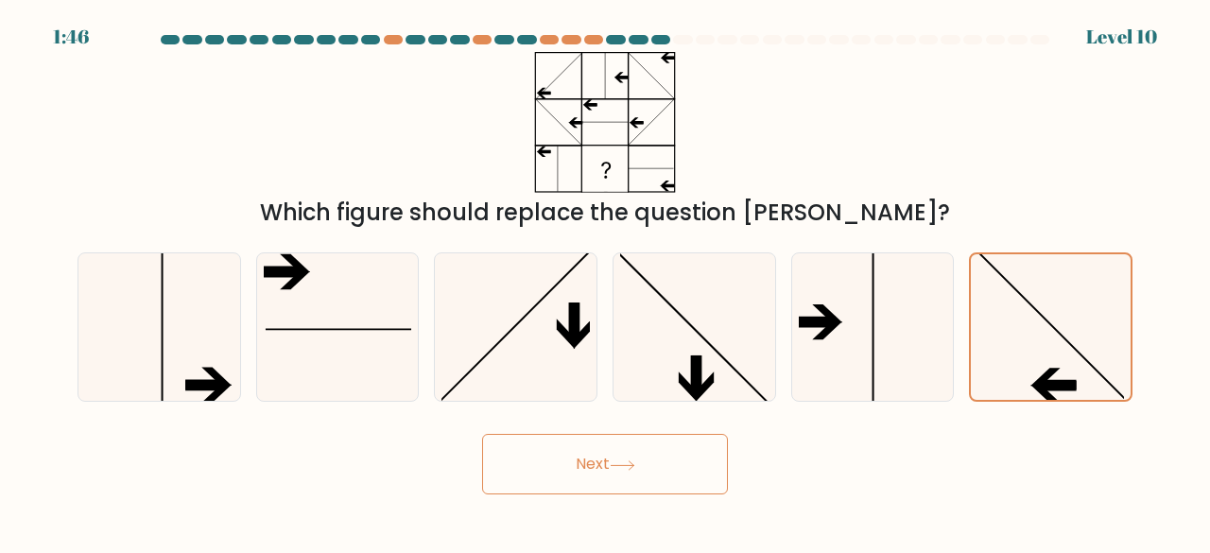
click at [575, 473] on button "Next" at bounding box center [605, 464] width 246 height 61
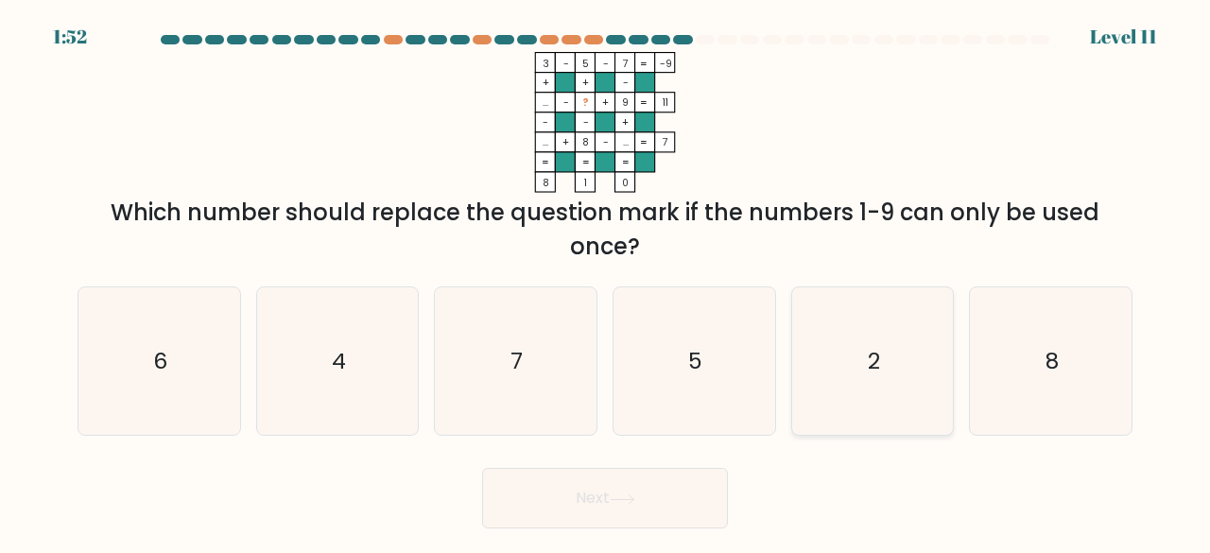
click at [882, 333] on icon "2" at bounding box center [873, 361] width 148 height 148
click at [606, 282] on input "e. 2" at bounding box center [605, 279] width 1 height 5
radio input "true"
click at [597, 494] on button "Next" at bounding box center [605, 498] width 246 height 61
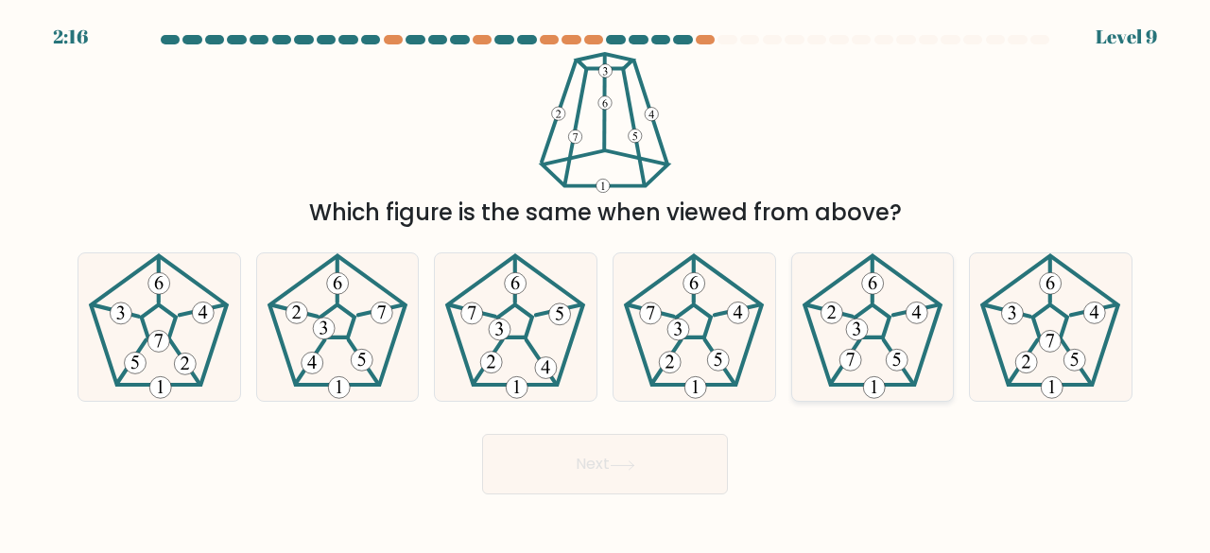
click at [854, 286] on icon at bounding box center [873, 327] width 148 height 148
click at [606, 282] on input "e." at bounding box center [605, 279] width 1 height 5
radio input "true"
click at [654, 462] on button "Next" at bounding box center [605, 464] width 246 height 61
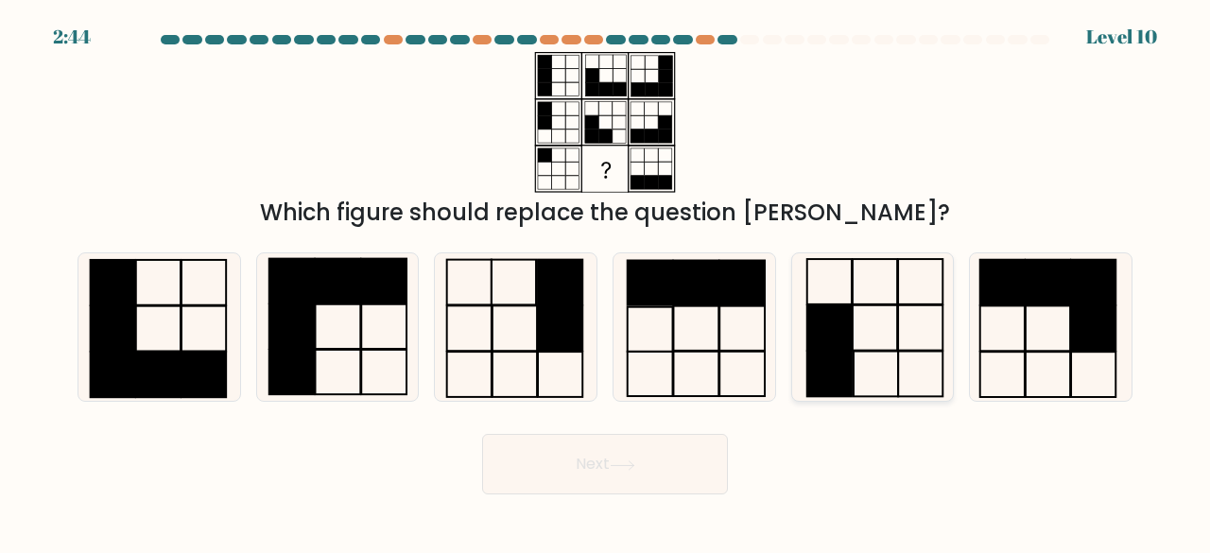
click at [835, 345] on rect at bounding box center [828, 327] width 44 height 45
click at [606, 282] on input "e." at bounding box center [605, 279] width 1 height 5
radio input "true"
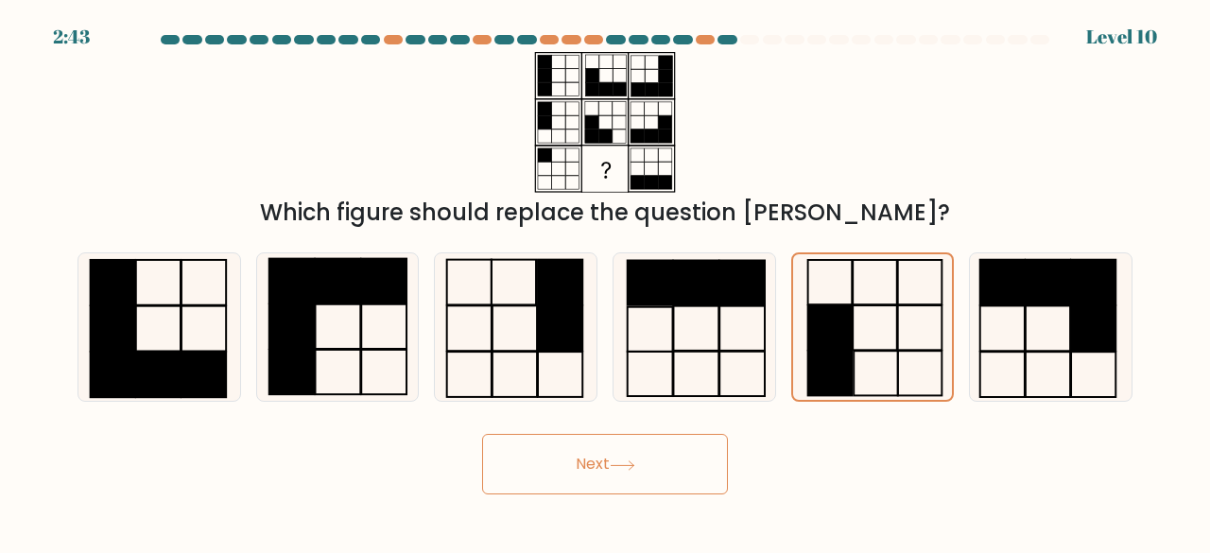
click at [535, 454] on button "Next" at bounding box center [605, 464] width 246 height 61
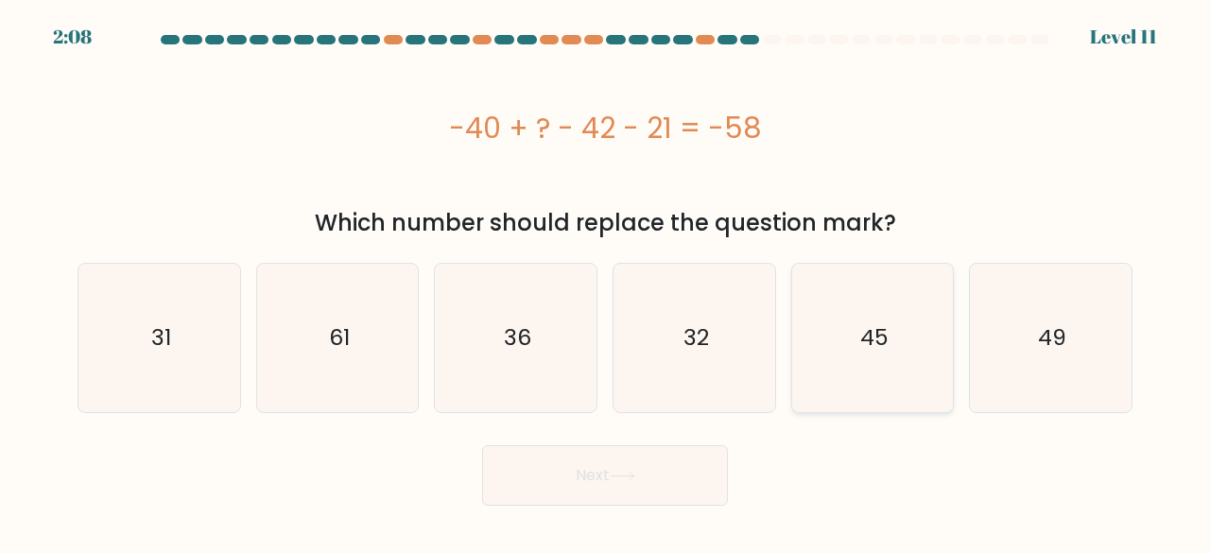
click at [867, 321] on icon "45" at bounding box center [873, 338] width 148 height 148
click at [606, 282] on input "e. 45" at bounding box center [605, 279] width 1 height 5
radio input "true"
click at [695, 482] on button "Next" at bounding box center [605, 475] width 246 height 61
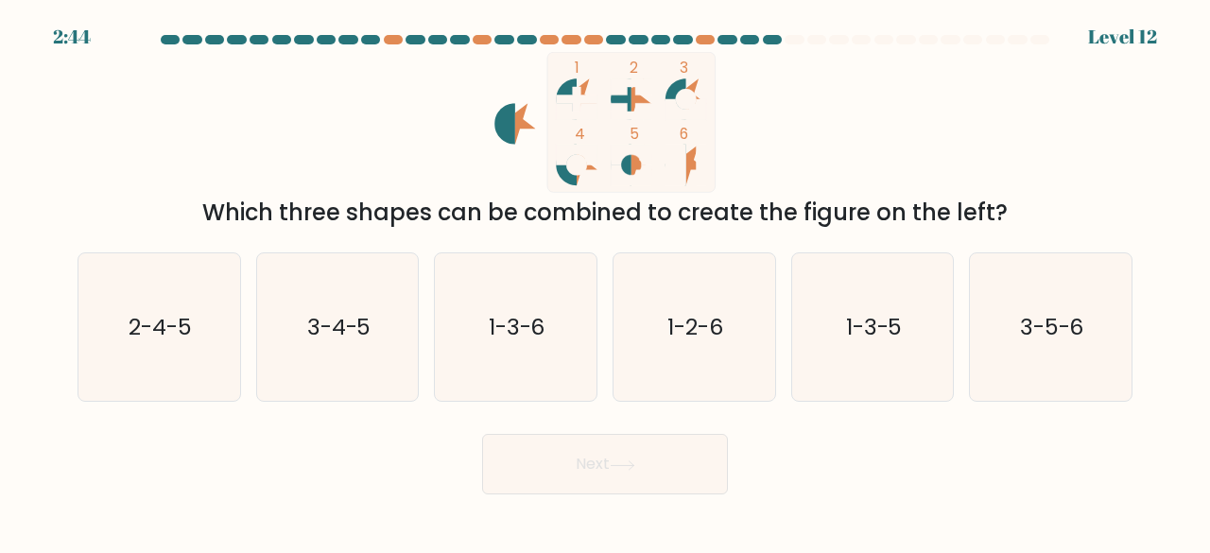
click at [567, 98] on icon at bounding box center [576, 99] width 41 height 25
click at [352, 316] on text "3-4-5" at bounding box center [339, 326] width 64 height 31
click at [675, 451] on button "Next" at bounding box center [605, 464] width 246 height 61
click at [370, 341] on text "3-4-5" at bounding box center [339, 326] width 64 height 31
click at [605, 282] on input "b. 3-4-5" at bounding box center [605, 279] width 1 height 5
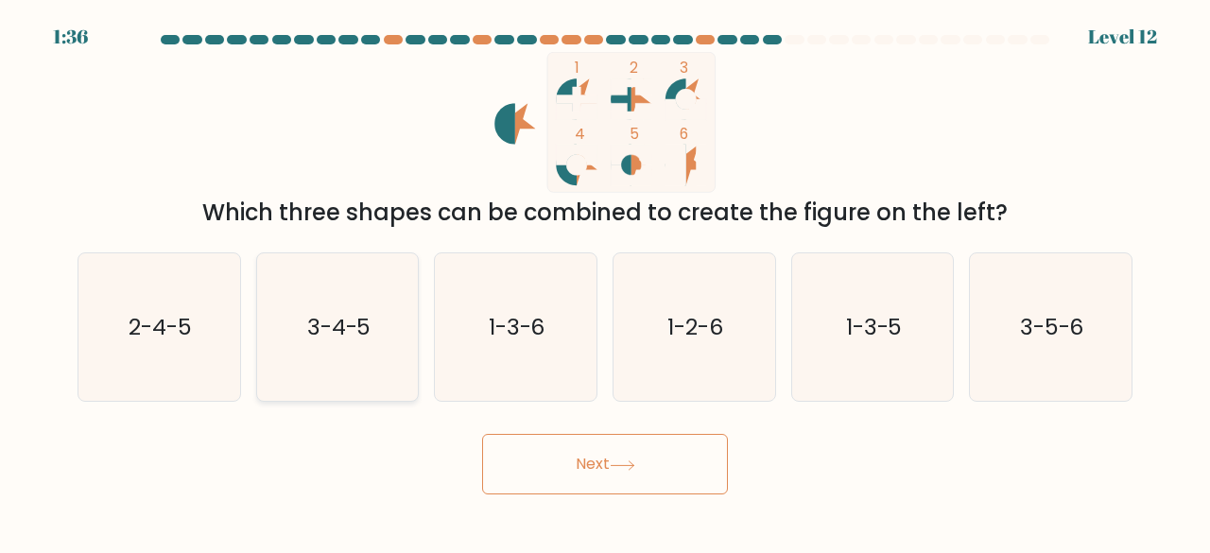
radio input "true"
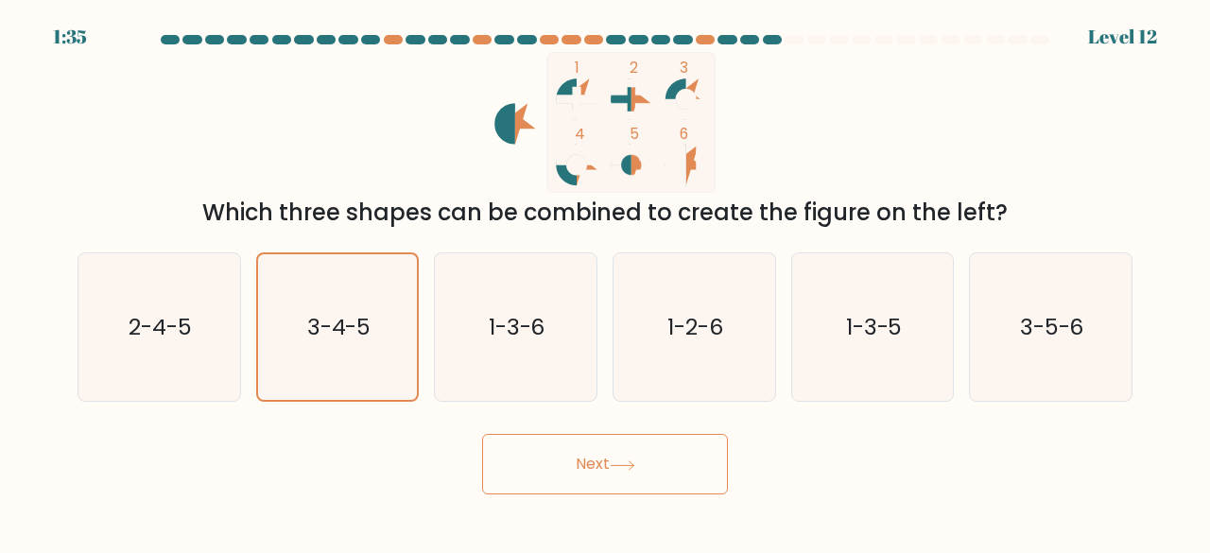
click at [626, 457] on button "Next" at bounding box center [605, 464] width 246 height 61
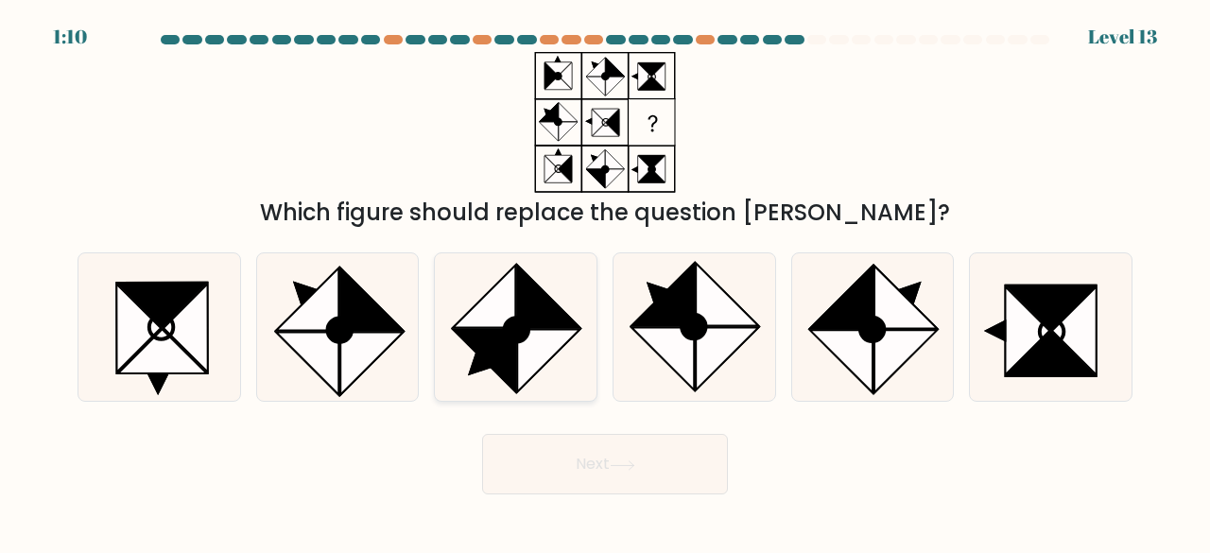
click at [530, 327] on circle at bounding box center [517, 330] width 34 height 34
click at [605, 282] on input "c." at bounding box center [605, 279] width 1 height 5
radio input "true"
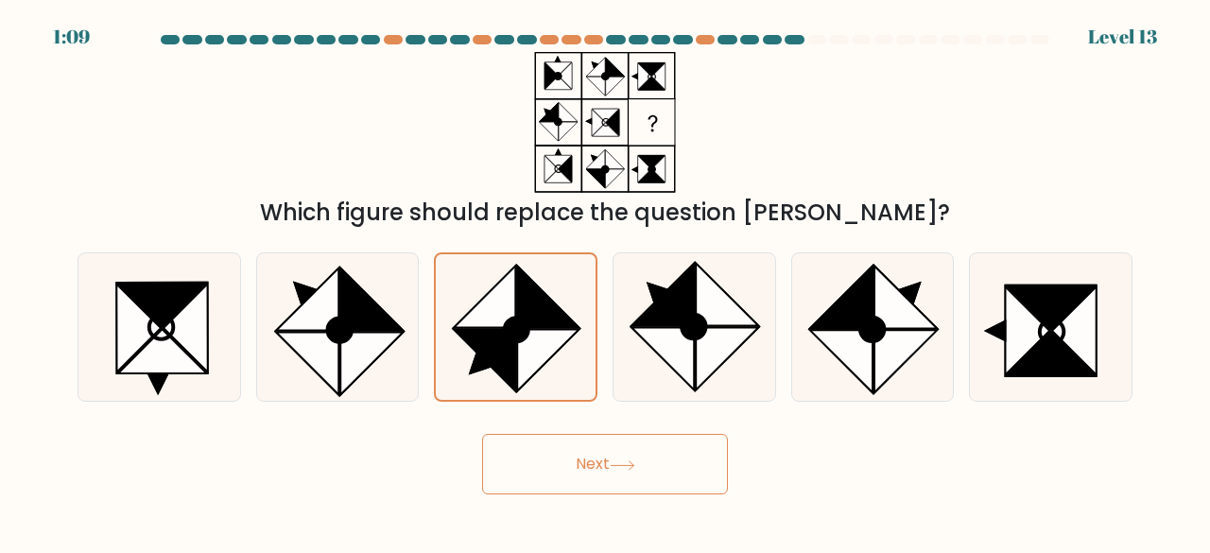
click at [627, 465] on icon at bounding box center [622, 465] width 23 height 9
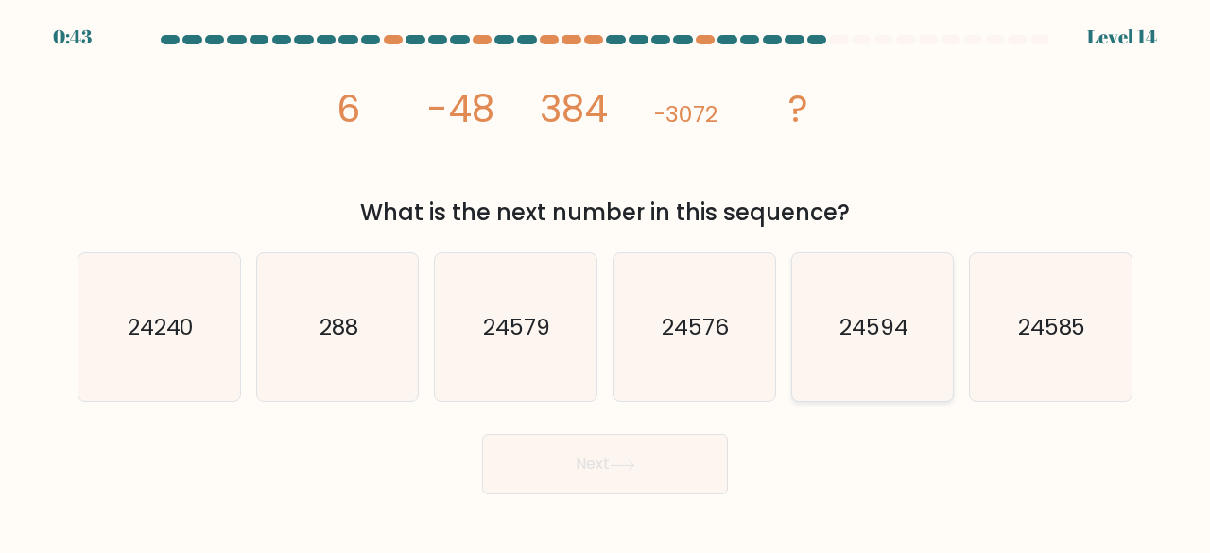
click at [880, 351] on icon "24594" at bounding box center [873, 327] width 148 height 148
click at [606, 282] on input "e. 24594" at bounding box center [605, 279] width 1 height 5
radio input "true"
click at [620, 472] on button "Next" at bounding box center [605, 464] width 246 height 61
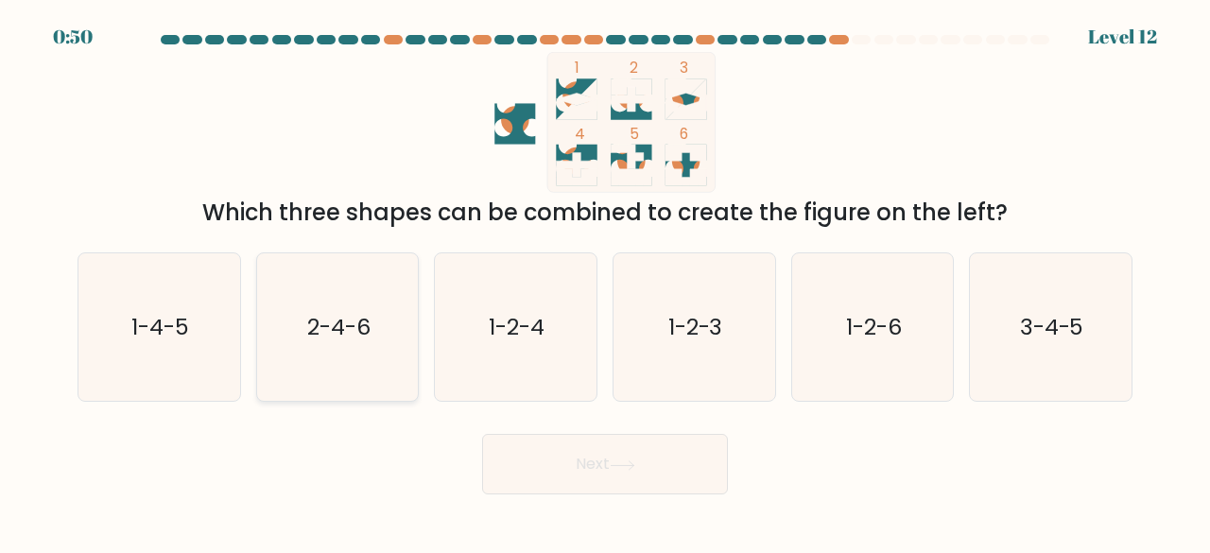
click at [371, 353] on icon "2-4-6" at bounding box center [338, 327] width 148 height 148
click at [605, 282] on input "b. 2-4-6" at bounding box center [605, 279] width 1 height 5
radio input "true"
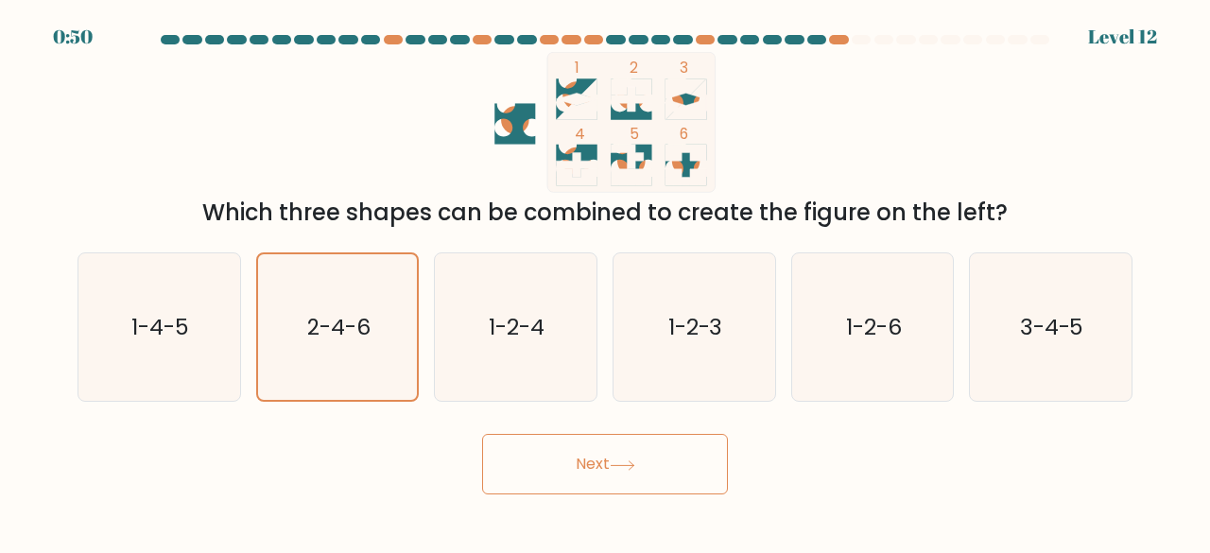
click at [569, 431] on div "Next" at bounding box center [605, 459] width 1078 height 70
click at [571, 451] on button "Next" at bounding box center [605, 464] width 246 height 61
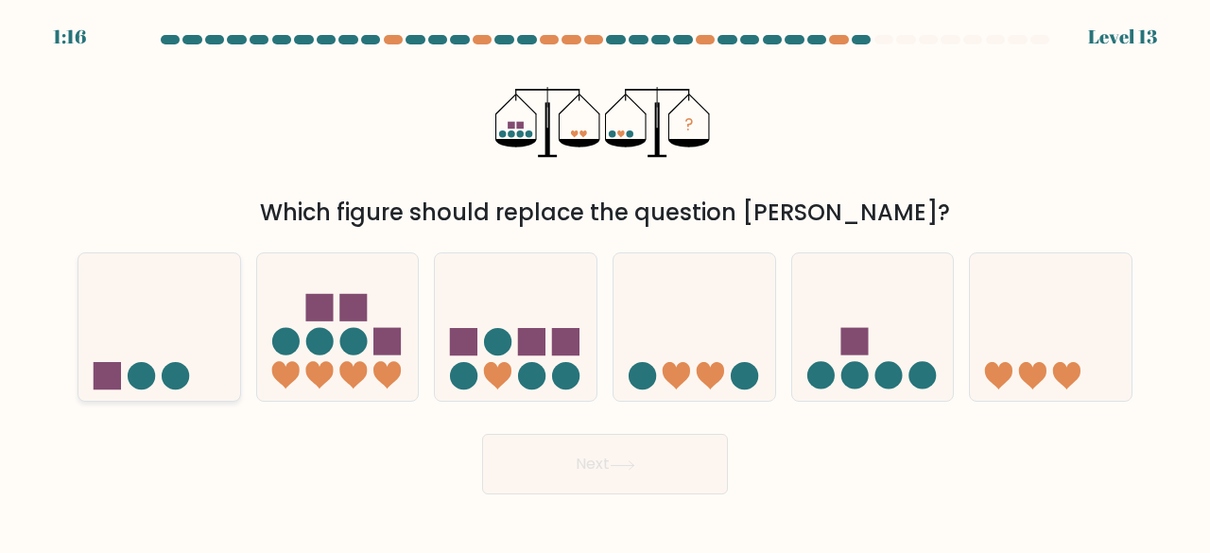
click at [112, 353] on icon at bounding box center [159, 326] width 162 height 133
click at [605, 282] on input "a." at bounding box center [605, 279] width 1 height 5
radio input "true"
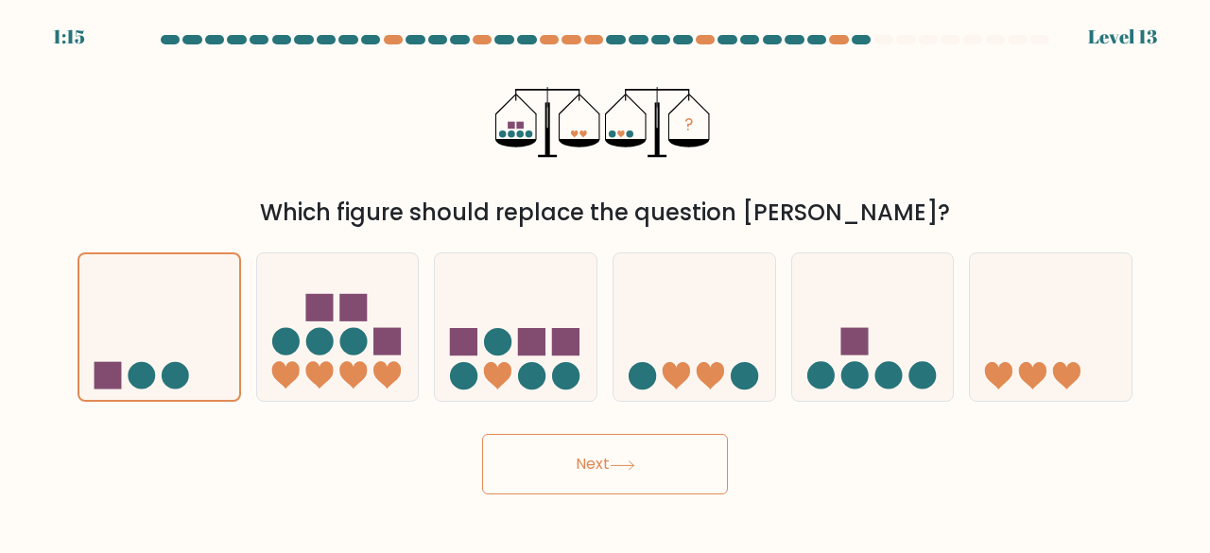
click at [635, 460] on icon at bounding box center [623, 465] width 26 height 10
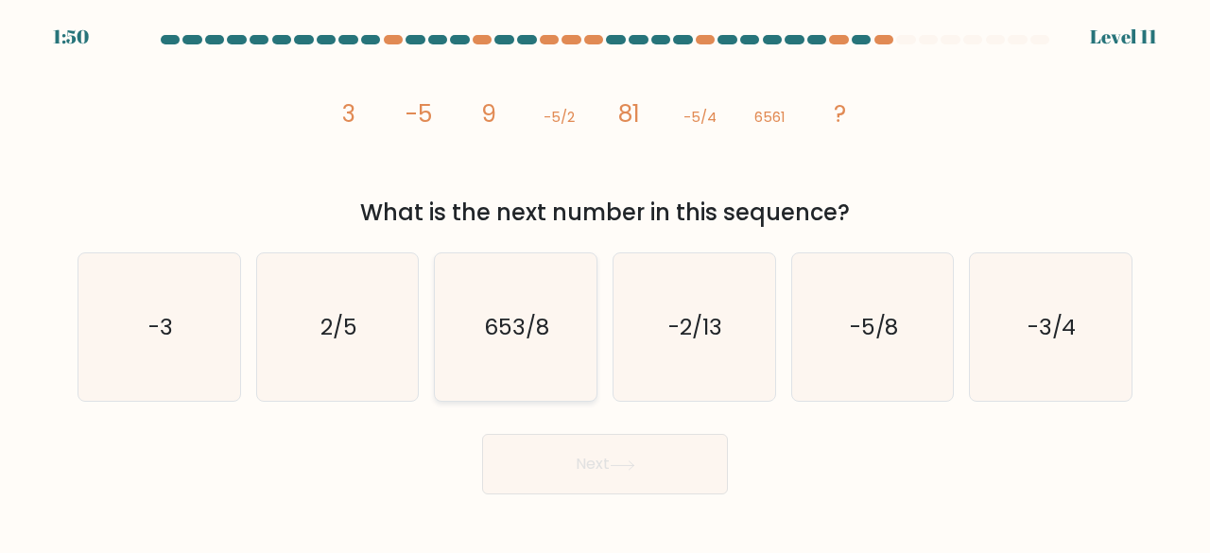
click at [526, 351] on icon "653/8" at bounding box center [515, 327] width 148 height 148
click at [632, 451] on button "Next" at bounding box center [605, 464] width 246 height 61
click at [510, 350] on icon "653/8" at bounding box center [515, 327] width 148 height 148
click at [605, 282] on input "c. 653/8" at bounding box center [605, 279] width 1 height 5
radio input "true"
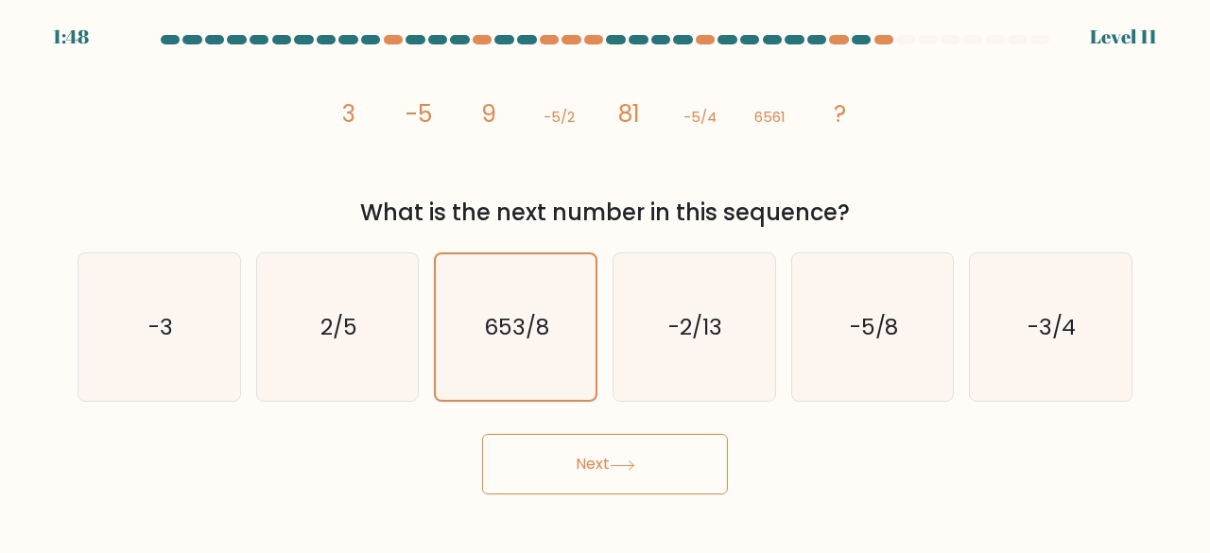
click at [668, 447] on button "Next" at bounding box center [605, 464] width 246 height 61
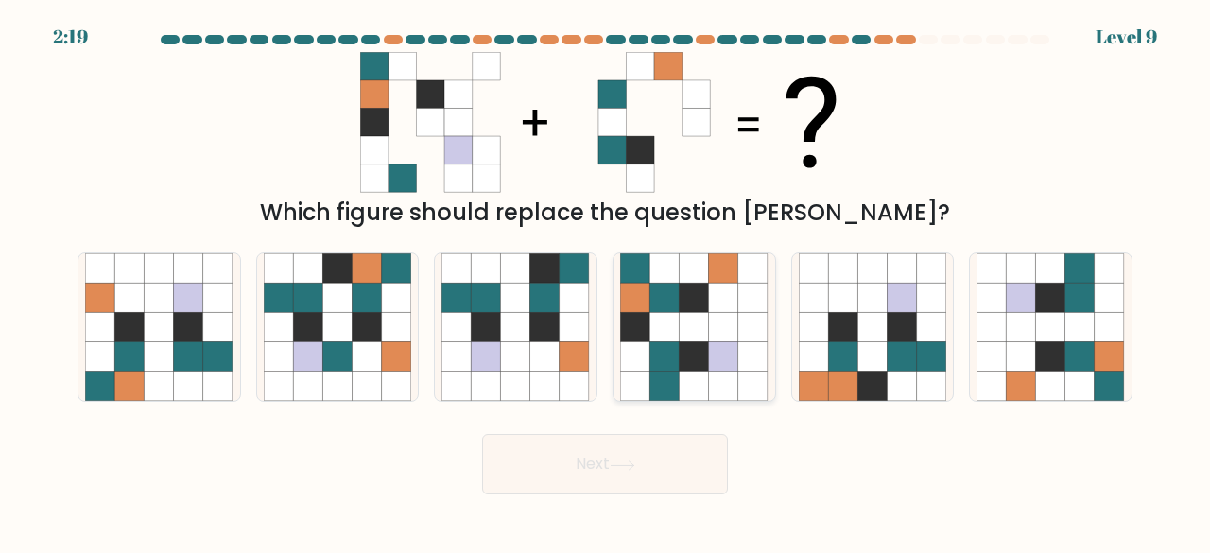
click at [692, 298] on icon at bounding box center [694, 297] width 29 height 29
click at [606, 282] on input "d." at bounding box center [605, 279] width 1 height 5
radio input "true"
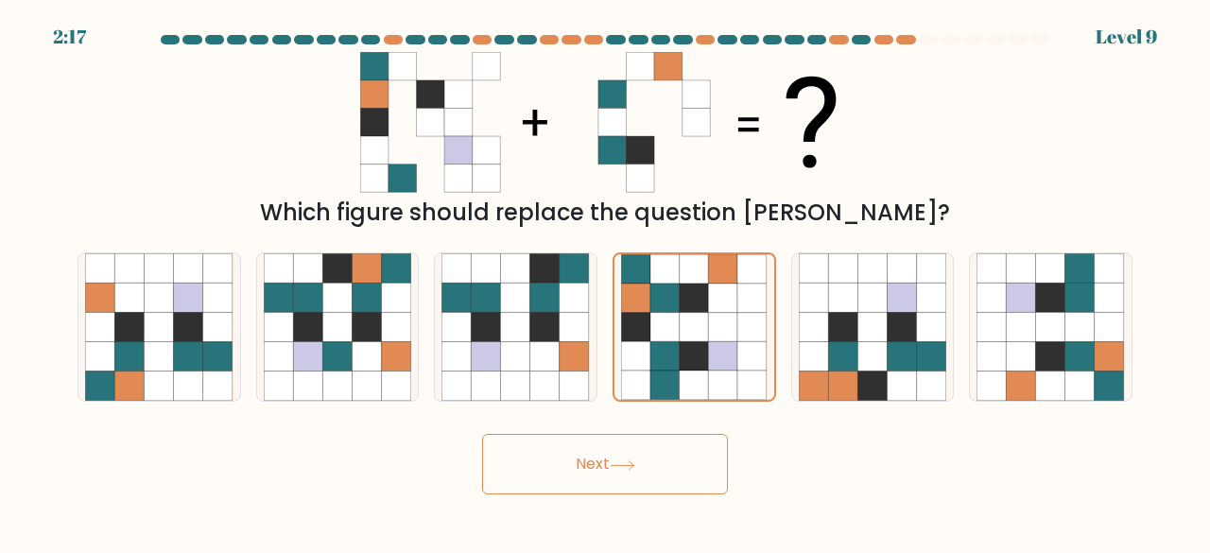
click at [646, 459] on button "Next" at bounding box center [605, 464] width 246 height 61
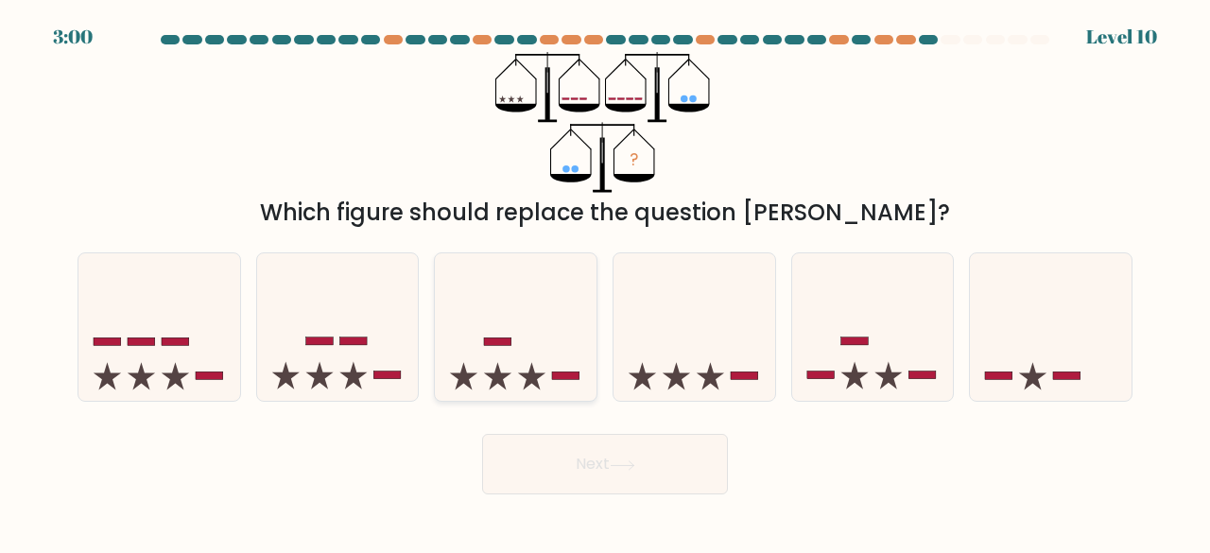
click at [459, 344] on icon at bounding box center [516, 326] width 162 height 133
click at [605, 282] on input "c." at bounding box center [605, 279] width 1 height 5
radio input "true"
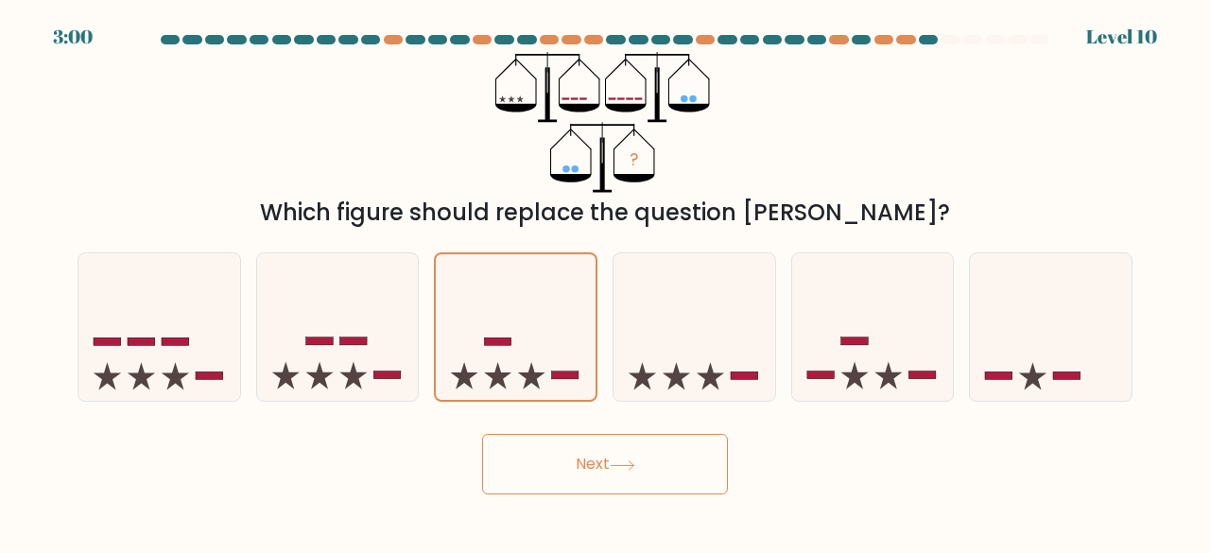
click at [607, 453] on button "Next" at bounding box center [605, 464] width 246 height 61
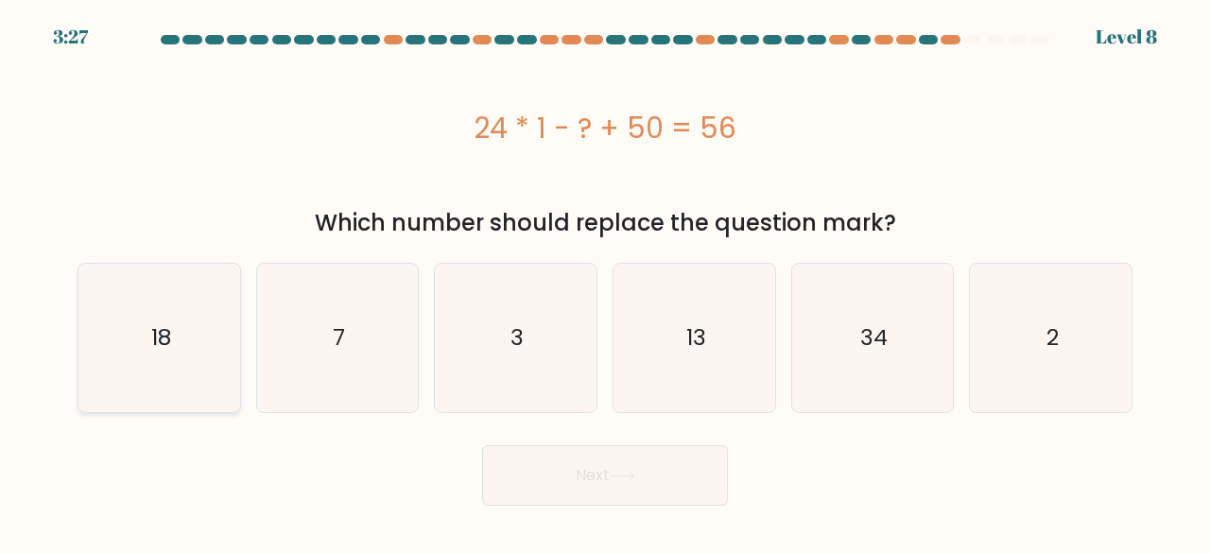
click at [144, 336] on icon "18" at bounding box center [159, 338] width 148 height 148
click at [605, 282] on input "a. 18" at bounding box center [605, 279] width 1 height 5
radio input "true"
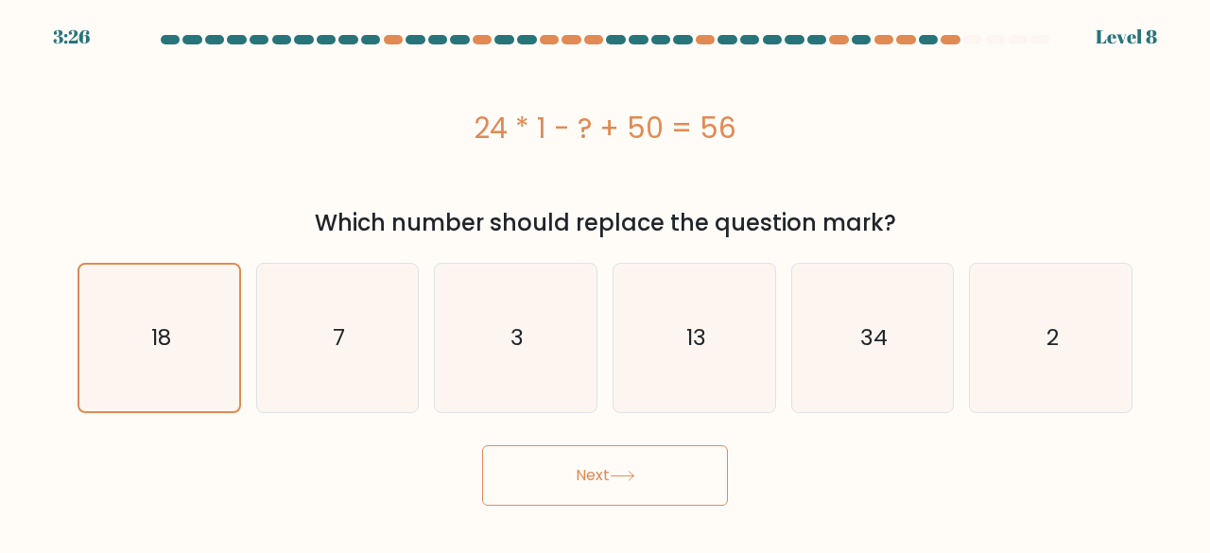
click at [599, 466] on button "Next" at bounding box center [605, 475] width 246 height 61
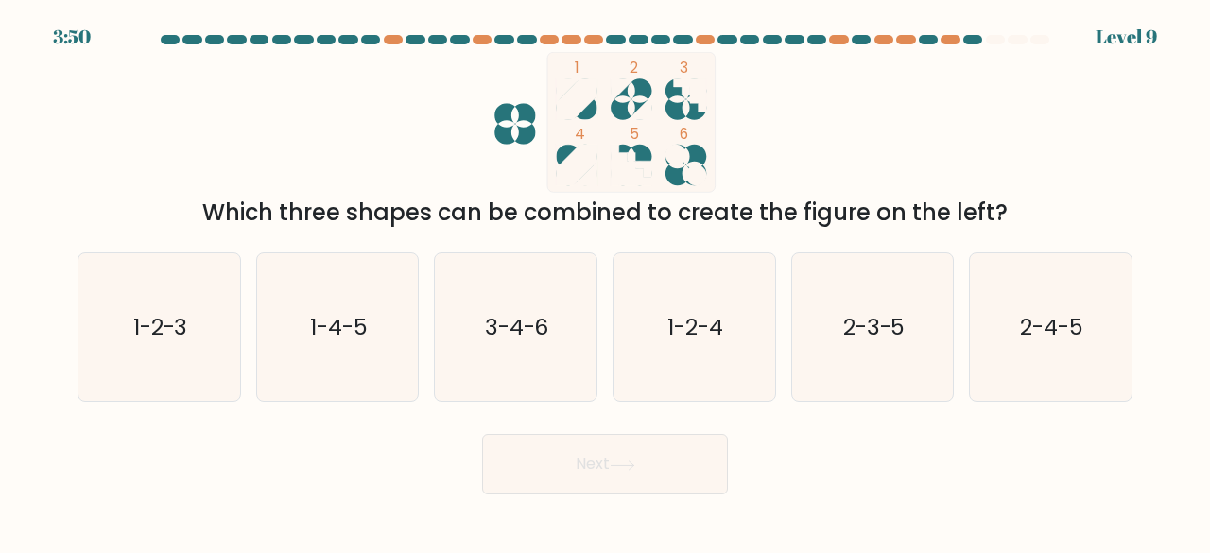
click at [632, 102] on rect at bounding box center [631, 122] width 168 height 140
click at [671, 313] on text "1-2-4" at bounding box center [695, 326] width 56 height 31
click at [606, 282] on input "d. 1-2-4" at bounding box center [605, 279] width 1 height 5
radio input "true"
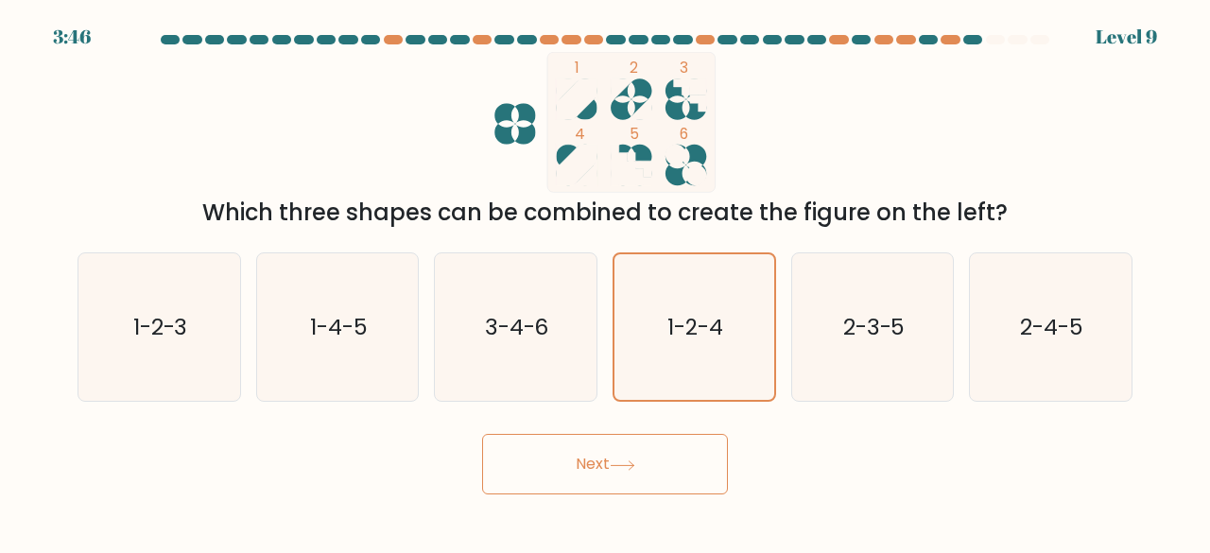
click at [620, 463] on icon at bounding box center [623, 465] width 26 height 10
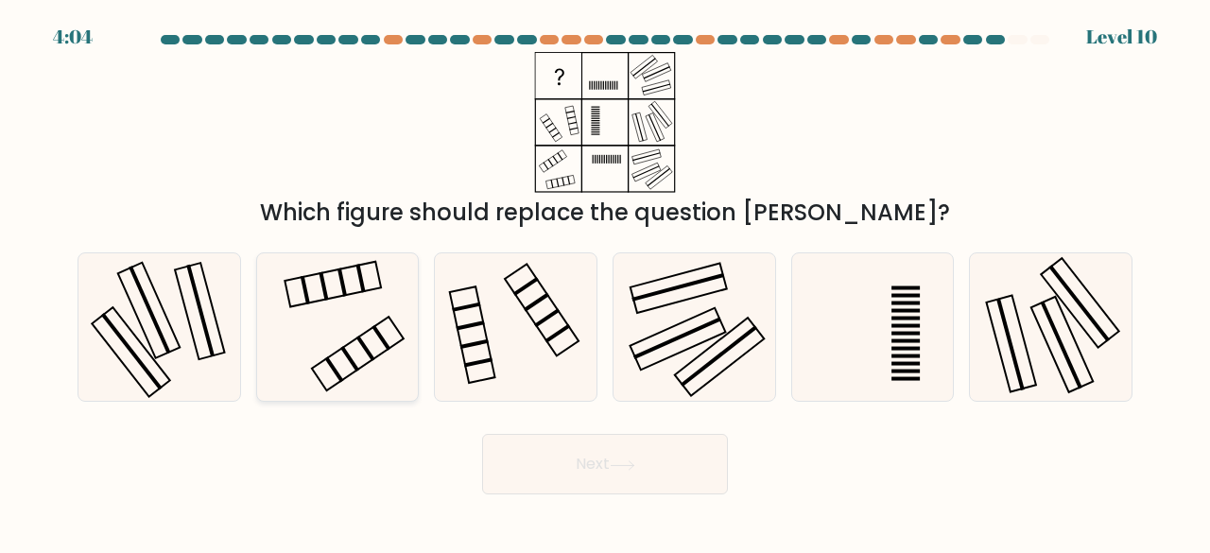
click at [346, 352] on rect at bounding box center [349, 359] width 19 height 26
click at [605, 282] on input "b." at bounding box center [605, 279] width 1 height 5
radio input "true"
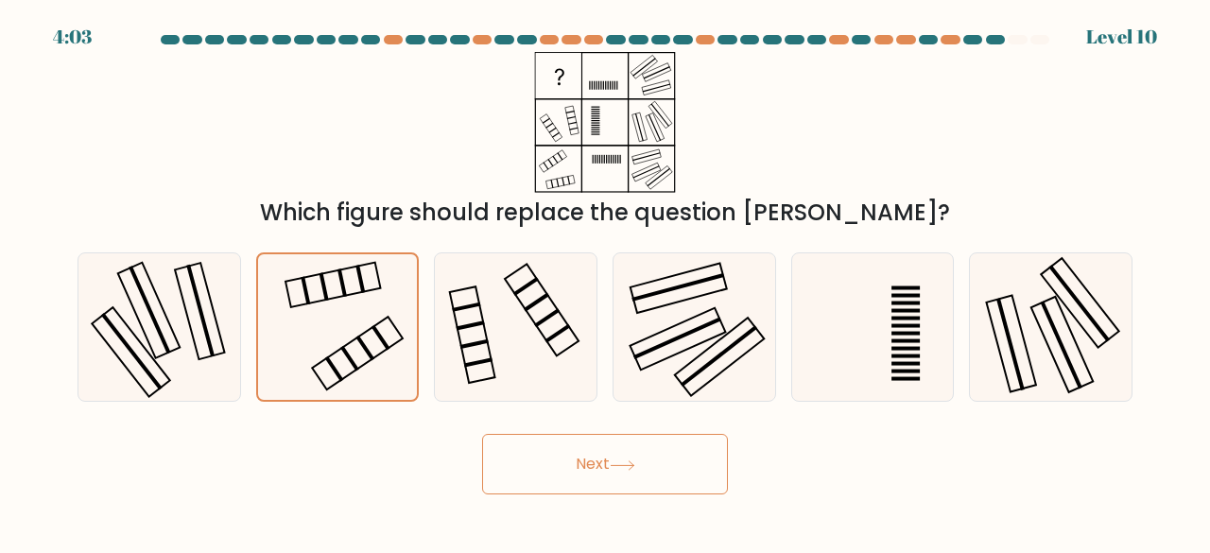
click at [641, 458] on button "Next" at bounding box center [605, 464] width 246 height 61
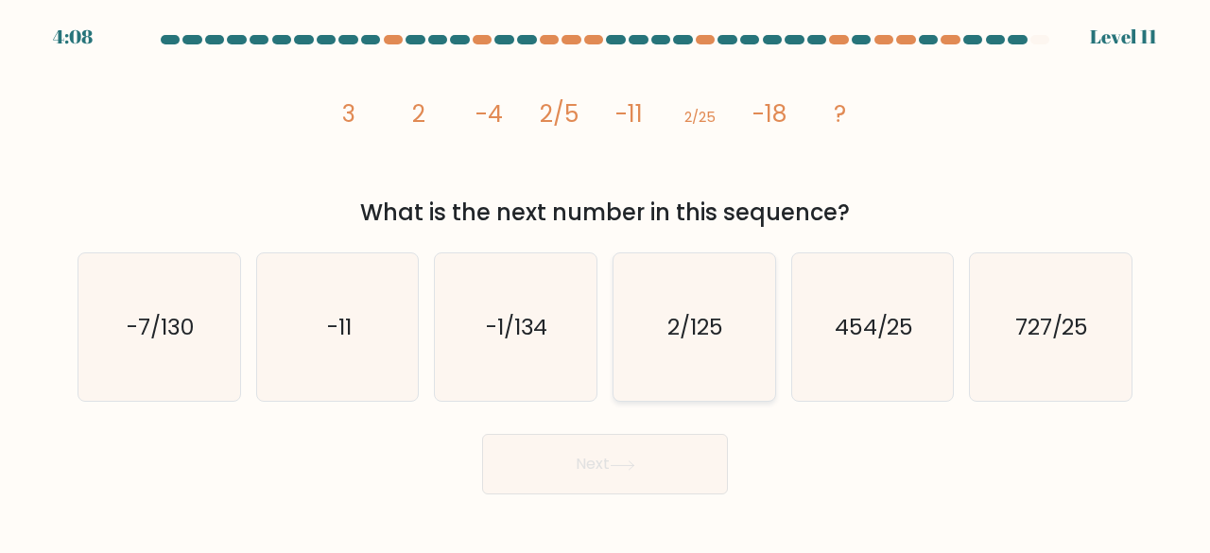
click at [672, 354] on icon "2/125" at bounding box center [694, 327] width 148 height 148
click at [606, 282] on input "d. 2/125" at bounding box center [605, 279] width 1 height 5
radio input "true"
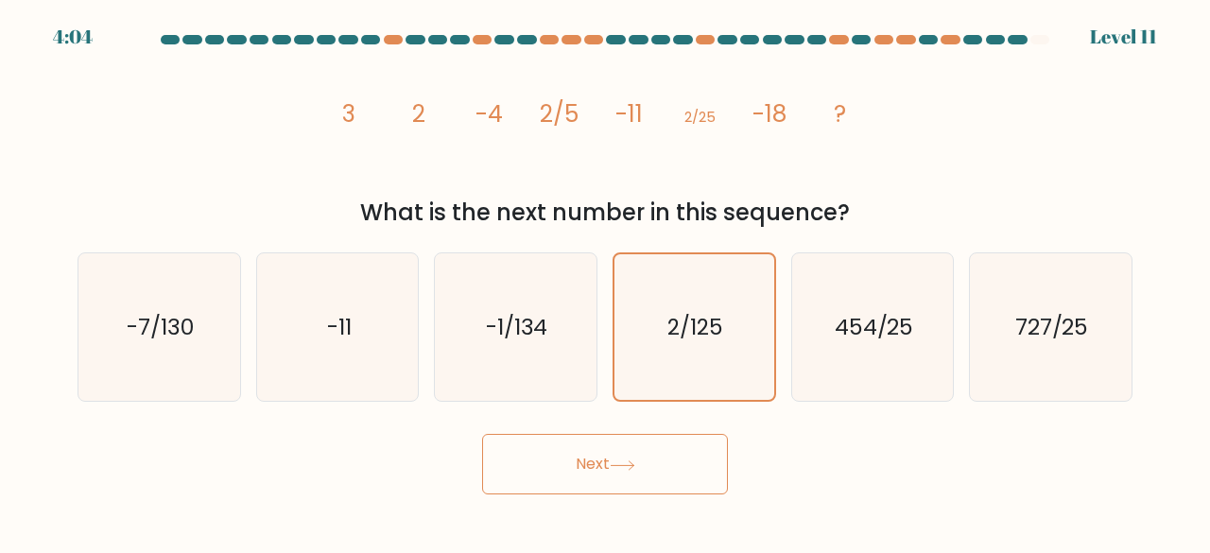
click at [631, 464] on icon at bounding box center [623, 465] width 26 height 10
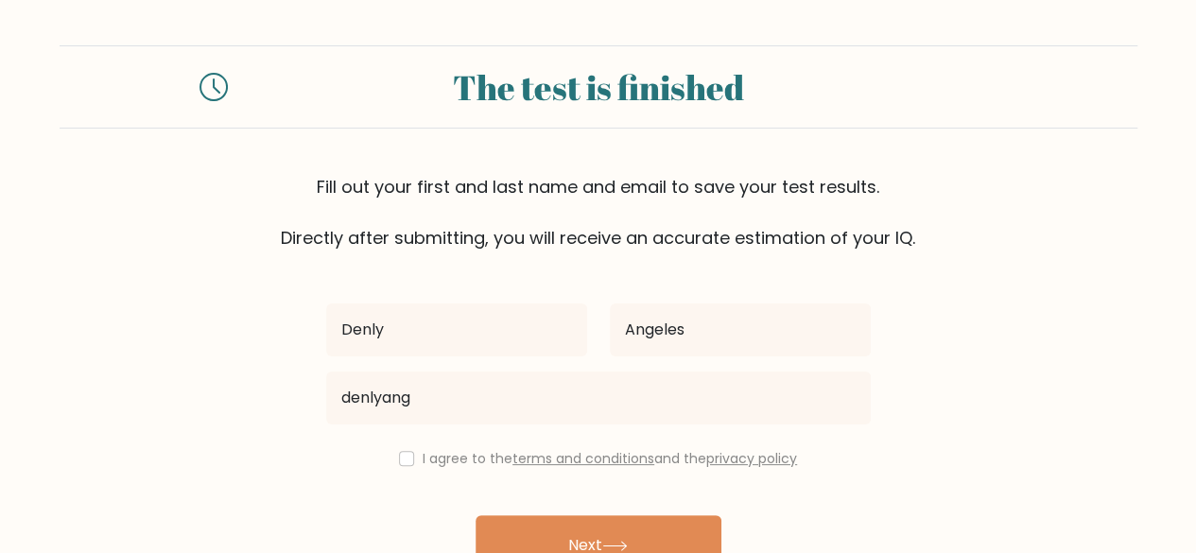
type input "[EMAIL_ADDRESS][DOMAIN_NAME]"
click at [400, 459] on input "checkbox" at bounding box center [406, 458] width 15 height 15
checkbox input "true"
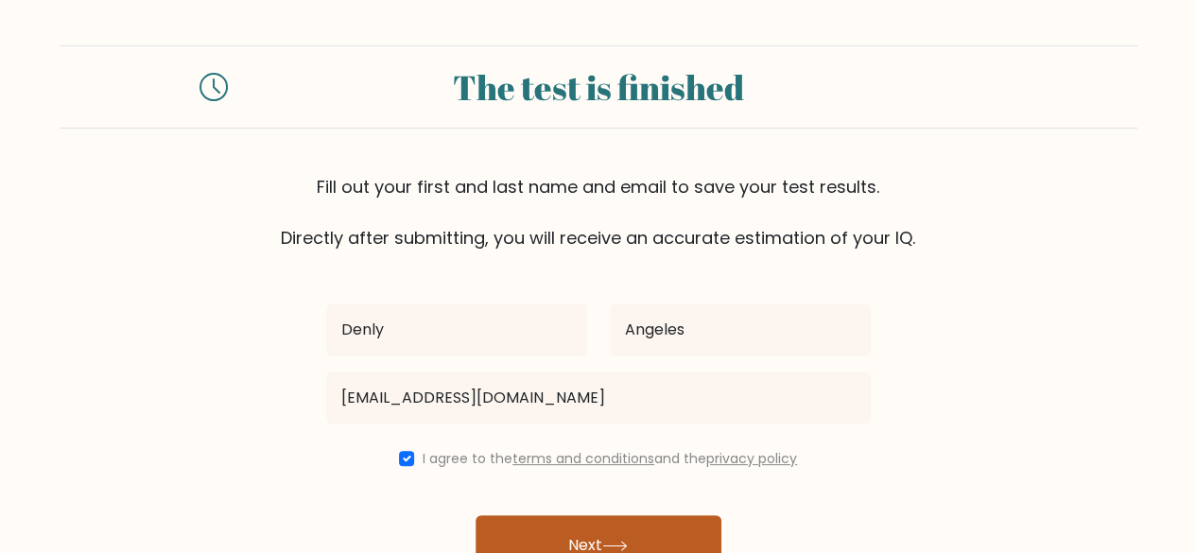
click at [607, 528] on button "Next" at bounding box center [599, 545] width 246 height 61
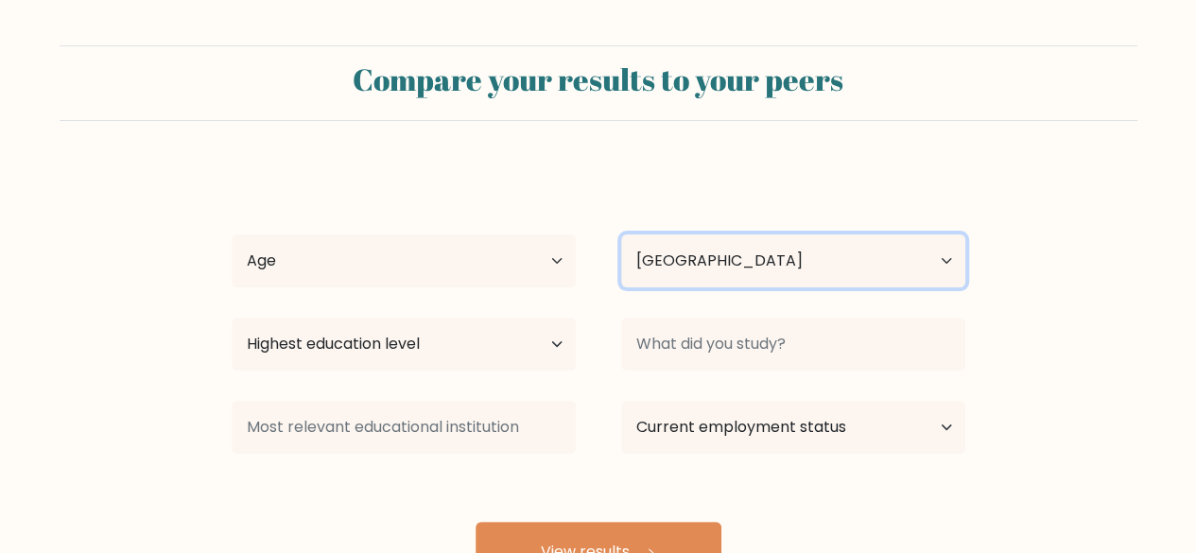
click at [766, 266] on select "Country Afghanistan Albania Algeria American Samoa Andorra Angola Anguilla Anta…" at bounding box center [793, 260] width 344 height 53
select select "PH"
click at [621, 234] on select "Country Afghanistan Albania Algeria American Samoa Andorra Angola Anguilla Anta…" at bounding box center [793, 260] width 344 height 53
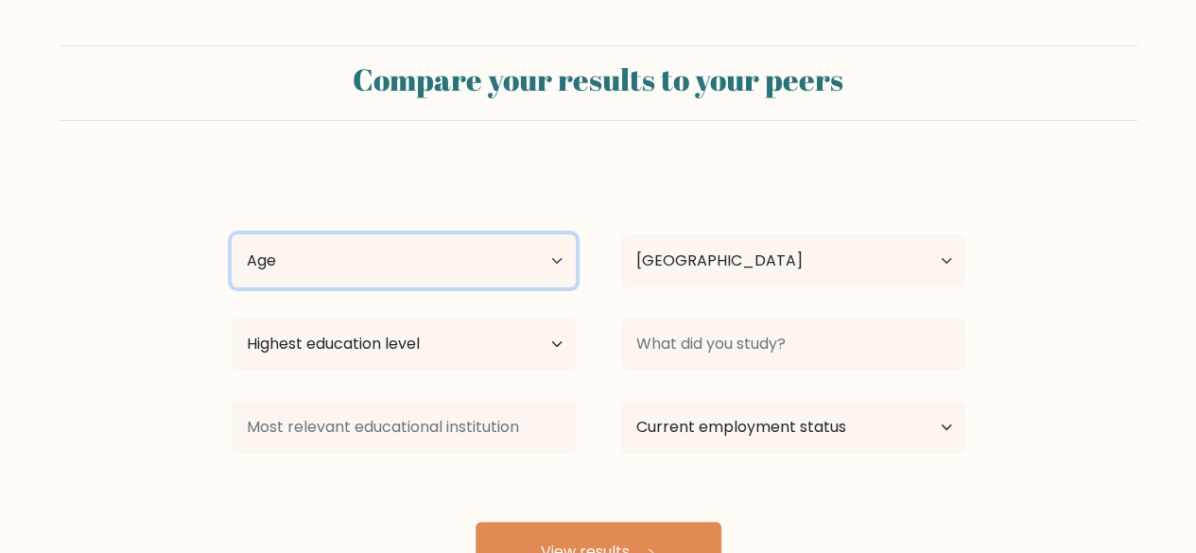
click at [329, 263] on select "Age Under 18 years old 18-24 years old 25-34 years old 35-44 years old 45-54 ye…" at bounding box center [404, 260] width 344 height 53
select select "25_34"
click at [232, 234] on select "Age Under 18 years old 18-24 years old 25-34 years old 35-44 years old 45-54 ye…" at bounding box center [404, 260] width 344 height 53
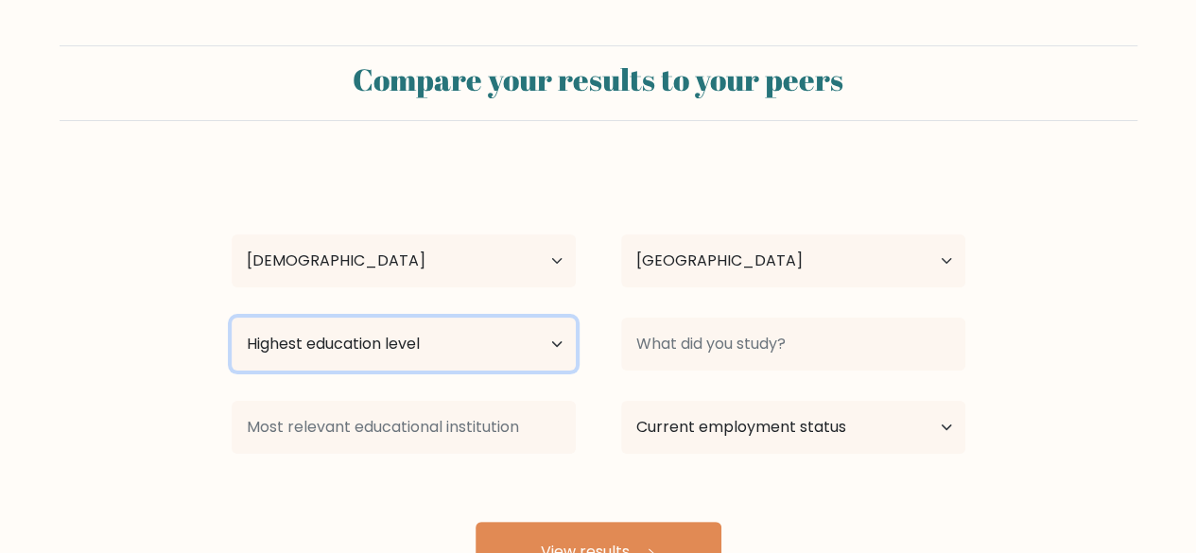
click at [439, 338] on select "Highest education level No schooling Primary Lower Secondary Upper Secondary Oc…" at bounding box center [404, 344] width 344 height 53
select select "bachelors_degree"
click at [232, 318] on select "Highest education level No schooling Primary Lower Secondary Upper Secondary Oc…" at bounding box center [404, 344] width 344 height 53
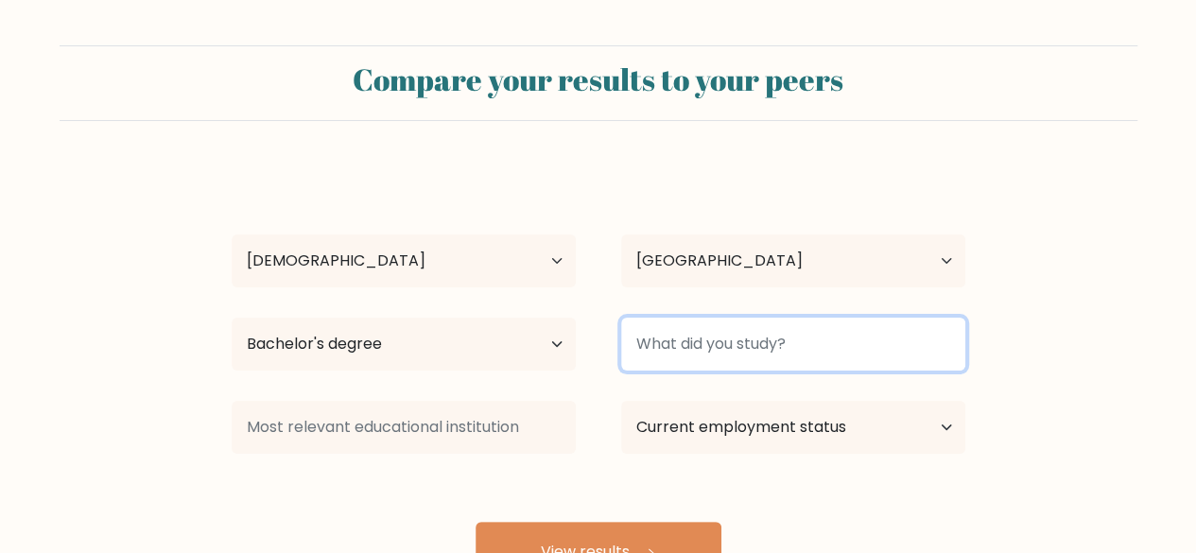
click at [765, 347] on input at bounding box center [793, 344] width 344 height 53
type input "T"
type input "?"
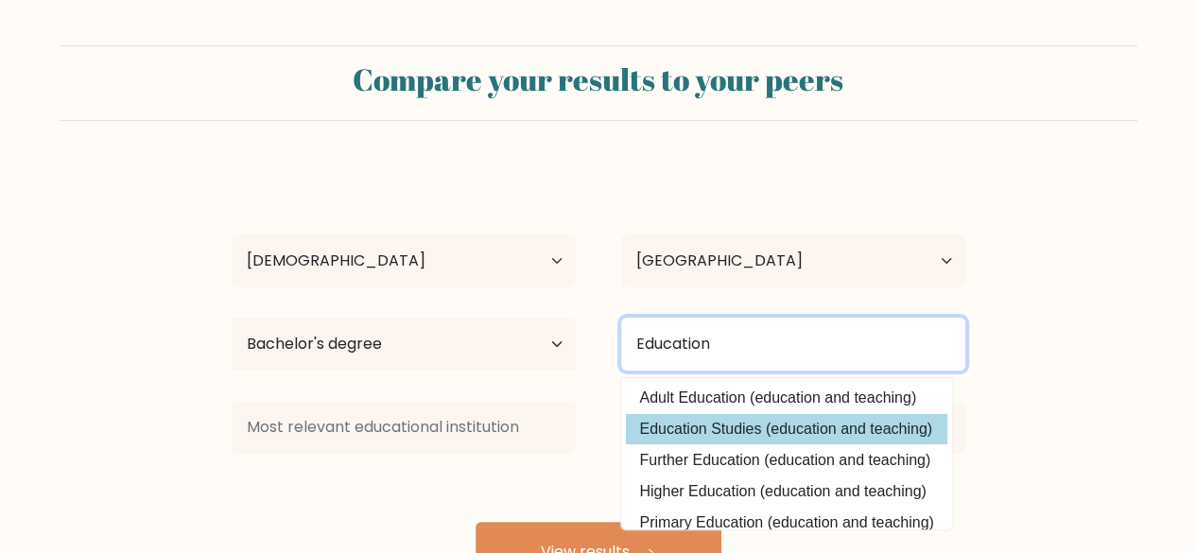
type input "Education"
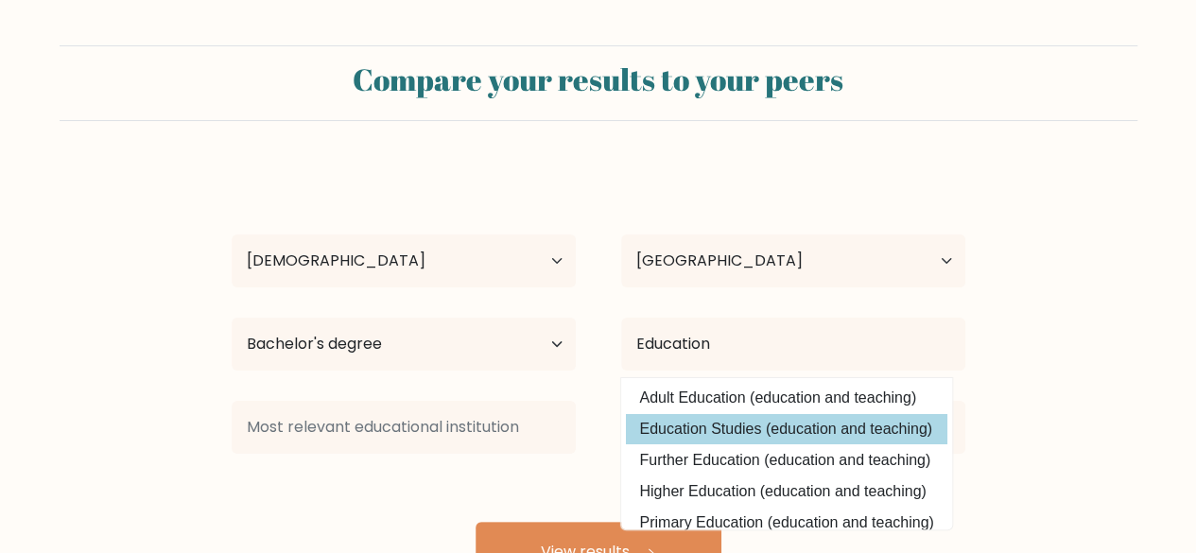
click at [701, 428] on div "Denly Angeles Age Under 18 years old 18-24 years old 25-34 years old 35-44 year…" at bounding box center [598, 374] width 756 height 416
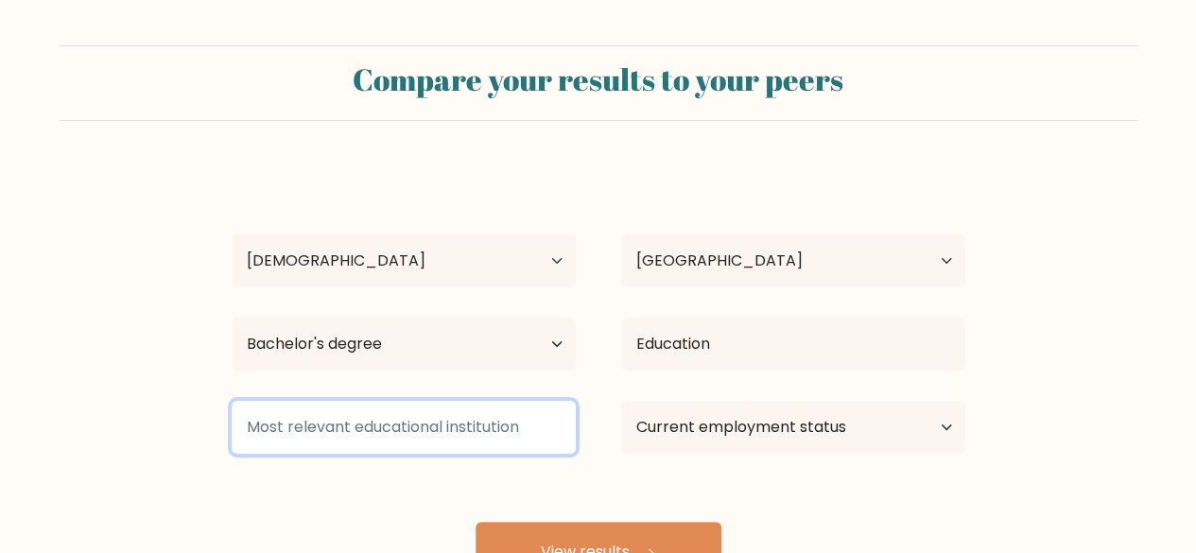
click at [378, 439] on input at bounding box center [404, 427] width 344 height 53
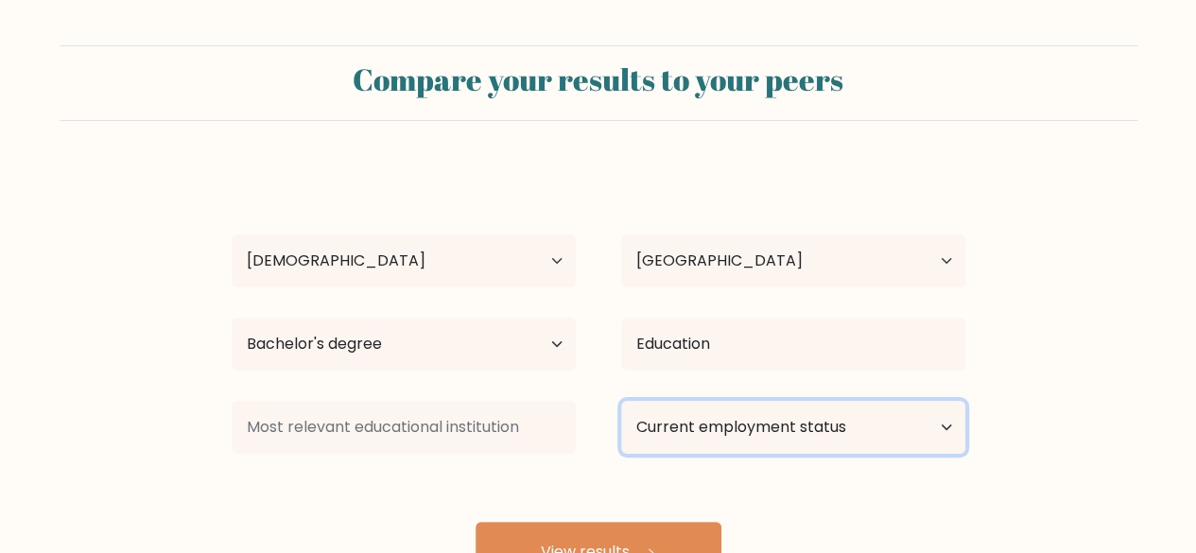
click at [748, 425] on select "Current employment status Employed Student Retired Other / prefer not to answer" at bounding box center [793, 427] width 344 height 53
select select "other"
click at [621, 401] on select "Current employment status Employed Student Retired Other / prefer not to answer" at bounding box center [793, 427] width 344 height 53
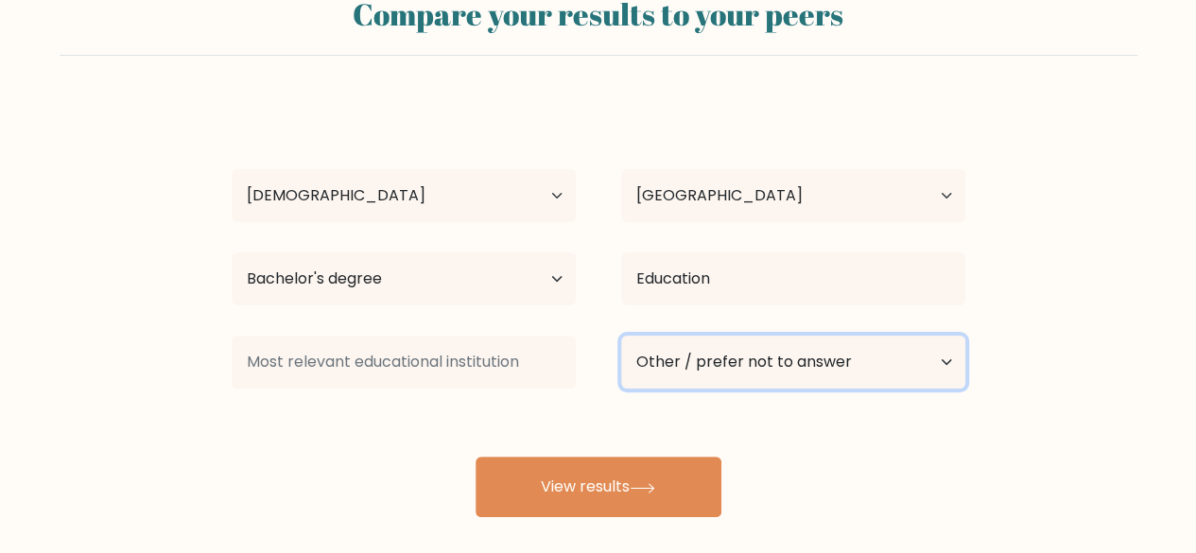
scroll to position [95, 0]
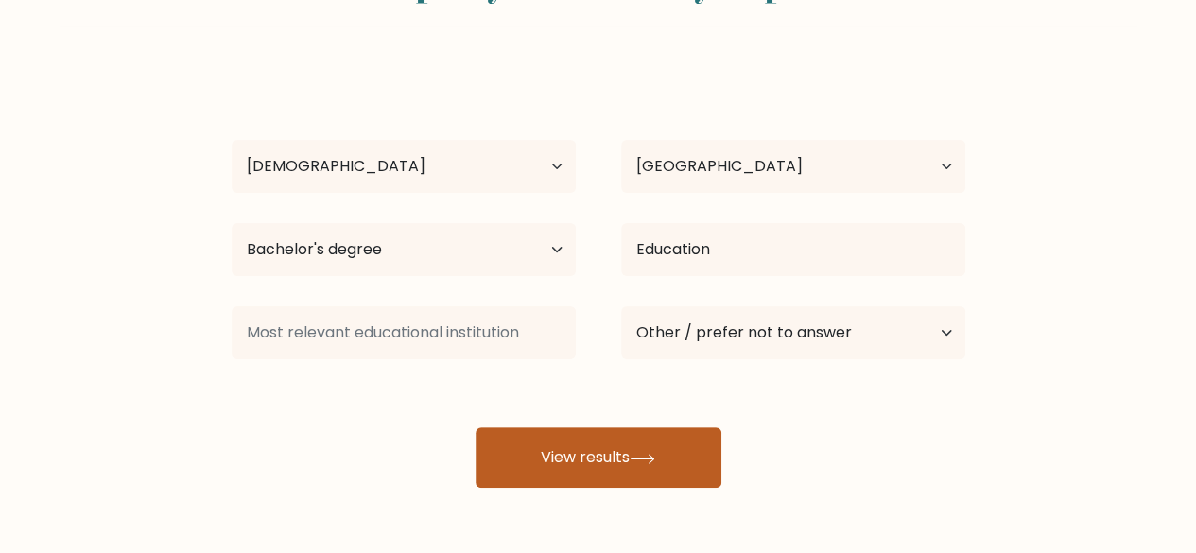
click at [607, 470] on button "View results" at bounding box center [599, 457] width 246 height 61
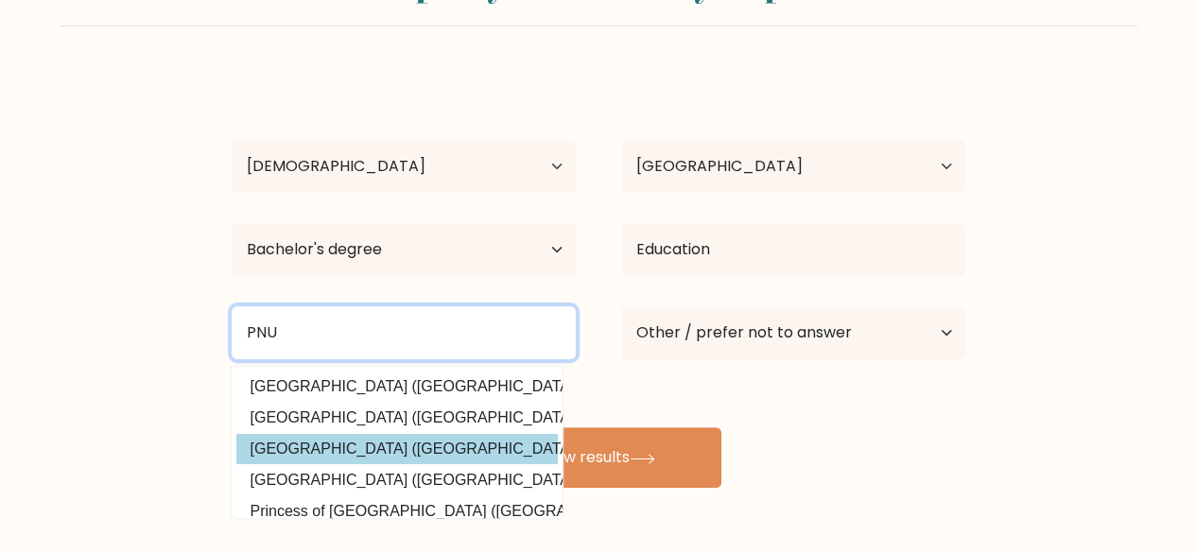
type input "PNU"
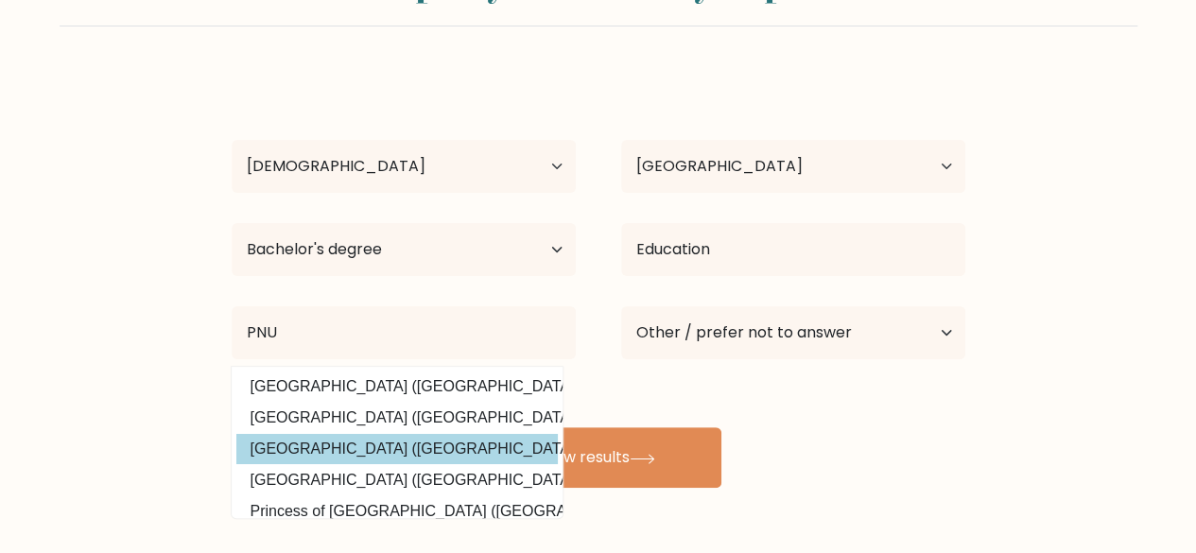
click at [361, 445] on div "Denly Angeles Age Under 18 years old 18-24 years old 25-34 years old 35-44 year…" at bounding box center [598, 280] width 756 height 416
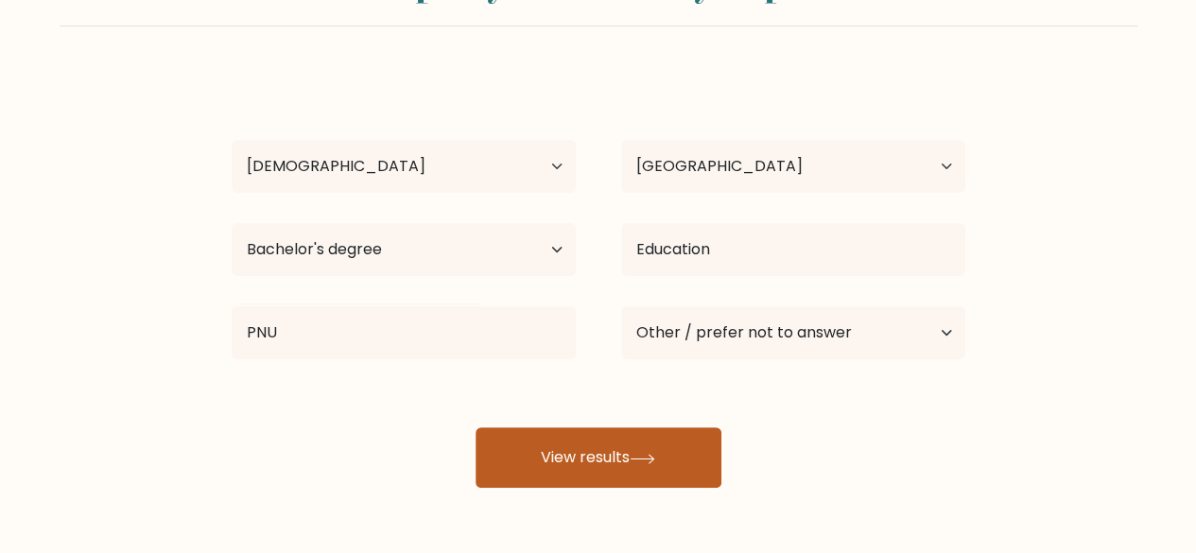
click at [655, 461] on icon at bounding box center [643, 459] width 26 height 10
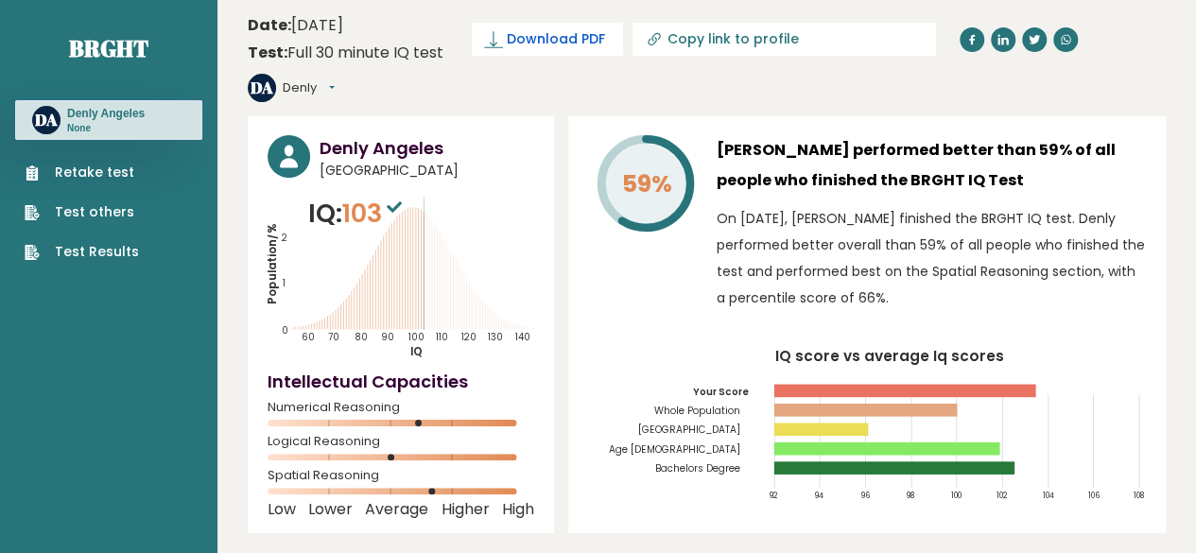
click at [524, 41] on span "Download PDF" at bounding box center [556, 39] width 98 height 20
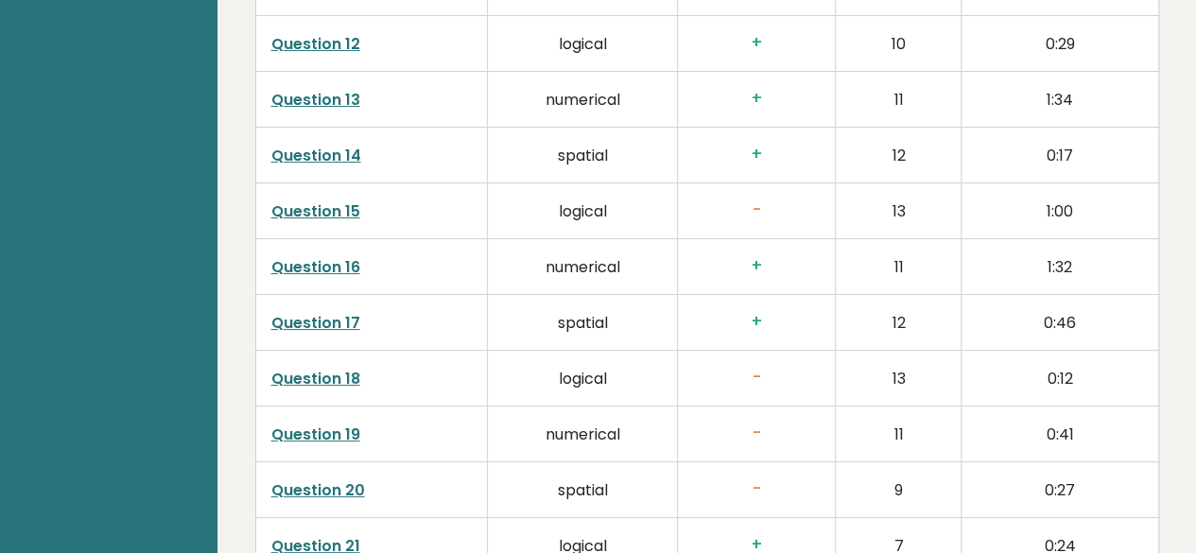
scroll to position [3539, 0]
